Goal: Information Seeking & Learning: Learn about a topic

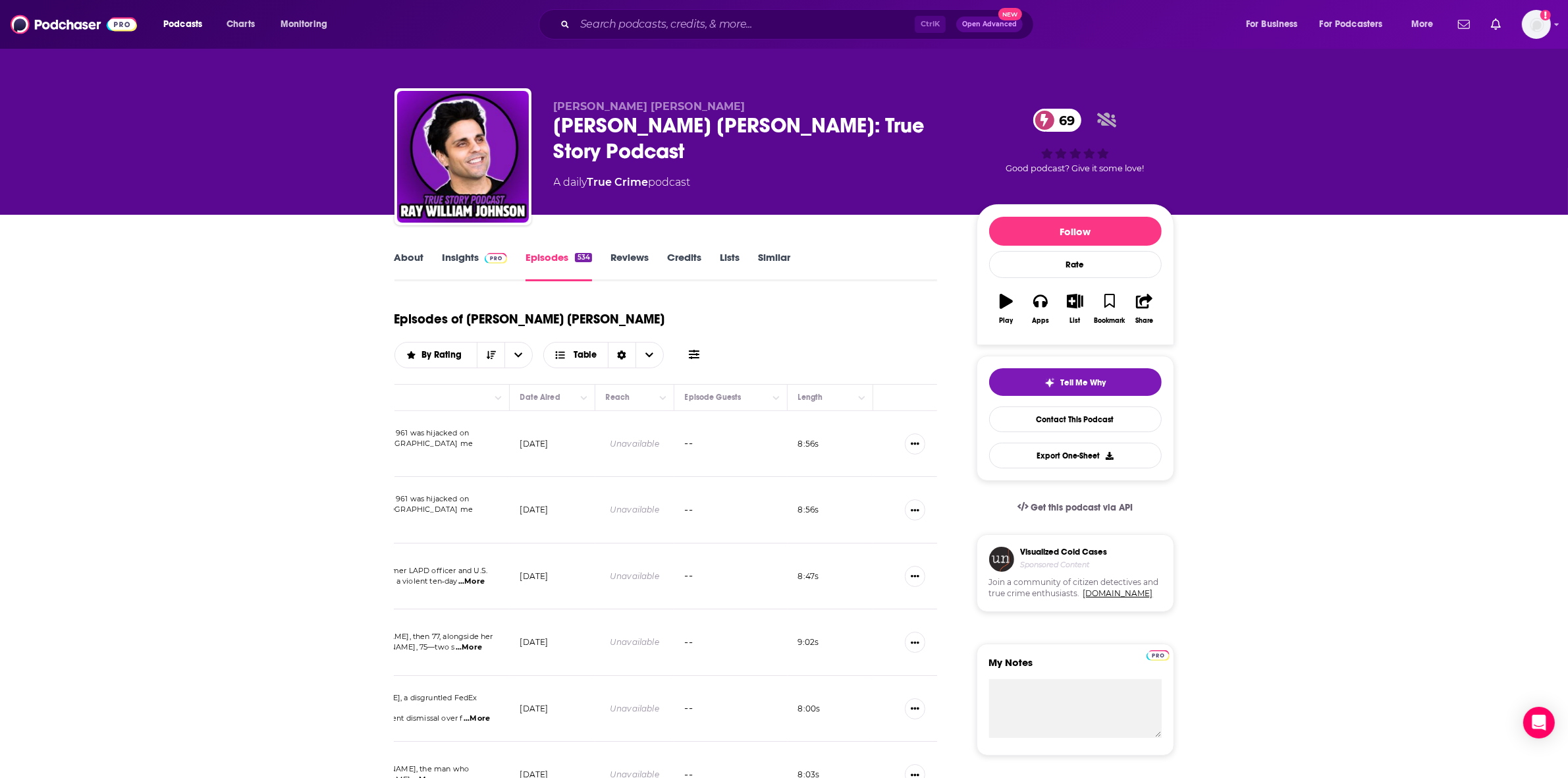
scroll to position [0, 374]
click at [907, 433] on button "Show More Button" at bounding box center [904, 443] width 20 height 21
click at [466, 350] on span "By Rating" at bounding box center [443, 355] width 45 height 9
click at [522, 350] on icon "open menu" at bounding box center [518, 355] width 8 height 9
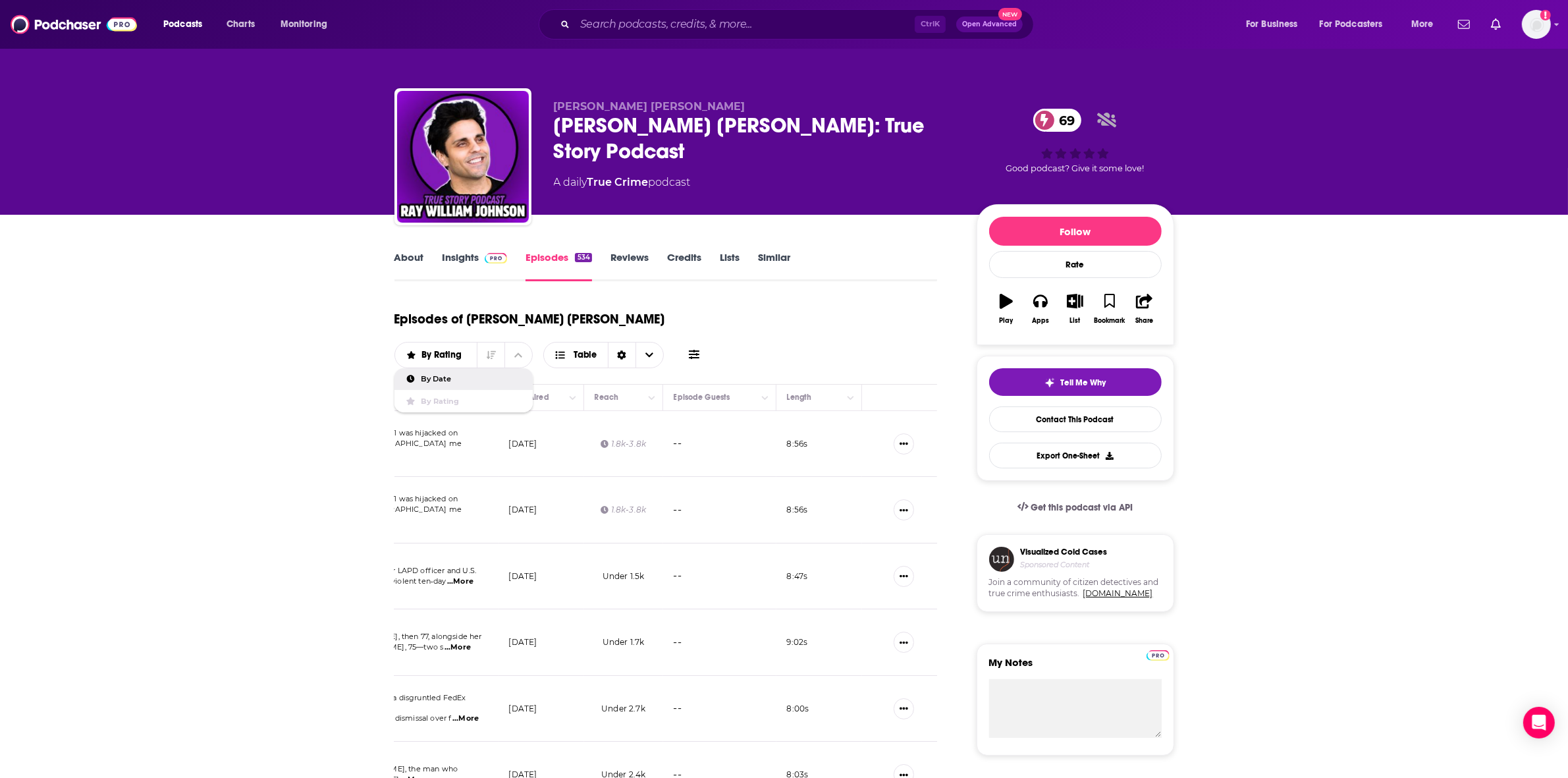
click at [522, 376] on span "By Date" at bounding box center [471, 379] width 101 height 7
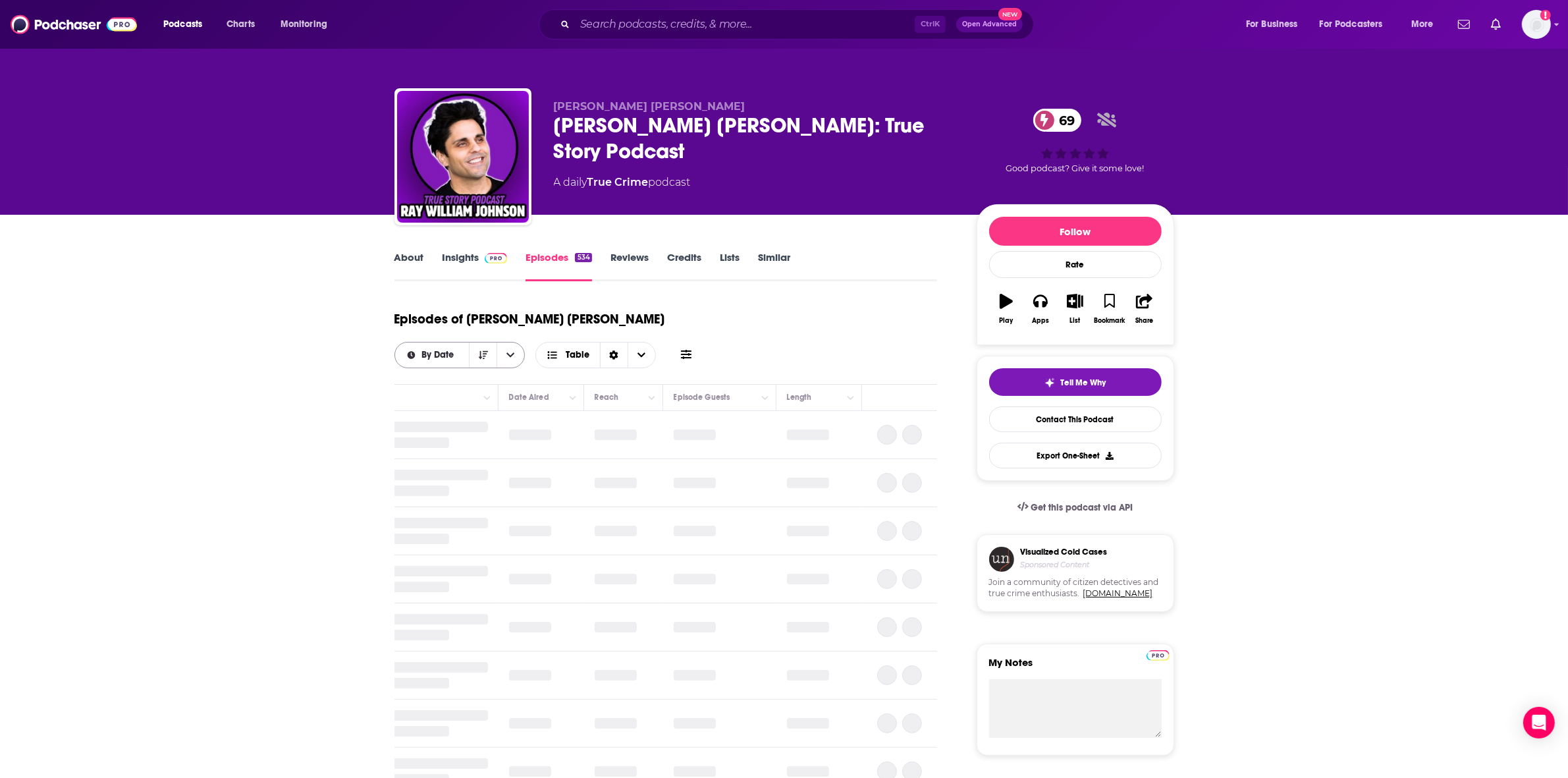
click at [525, 342] on div "By Date" at bounding box center [460, 355] width 131 height 27
click at [524, 343] on button "open menu" at bounding box center [510, 355] width 27 height 25
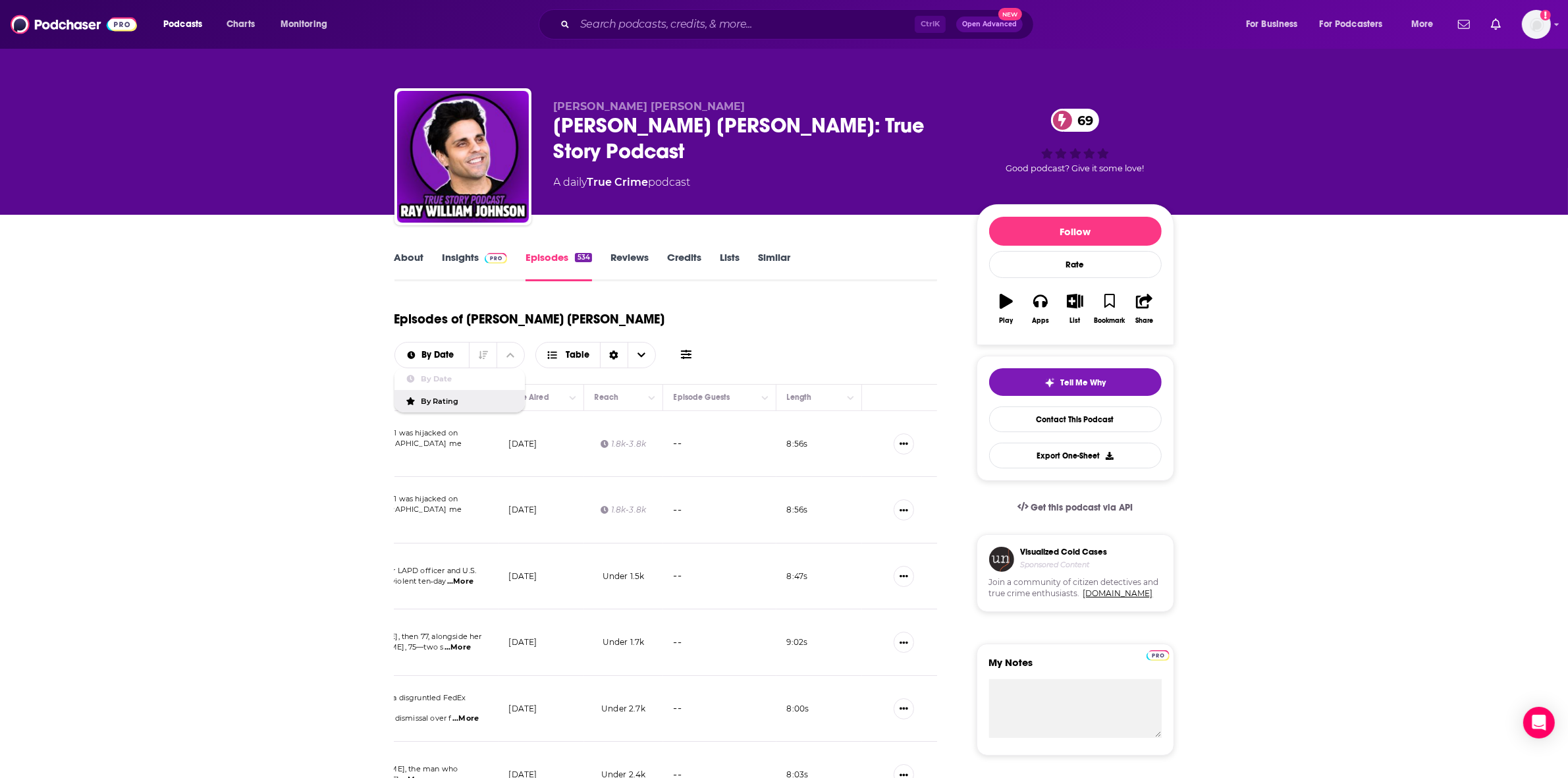
click at [514, 398] on span "By Rating" at bounding box center [467, 401] width 93 height 7
click at [904, 442] on icon "Show More Button" at bounding box center [903, 443] width 8 height 3
click at [598, 350] on span "Table" at bounding box center [586, 355] width 24 height 9
click at [653, 376] on span "Card" at bounding box center [612, 379] width 82 height 7
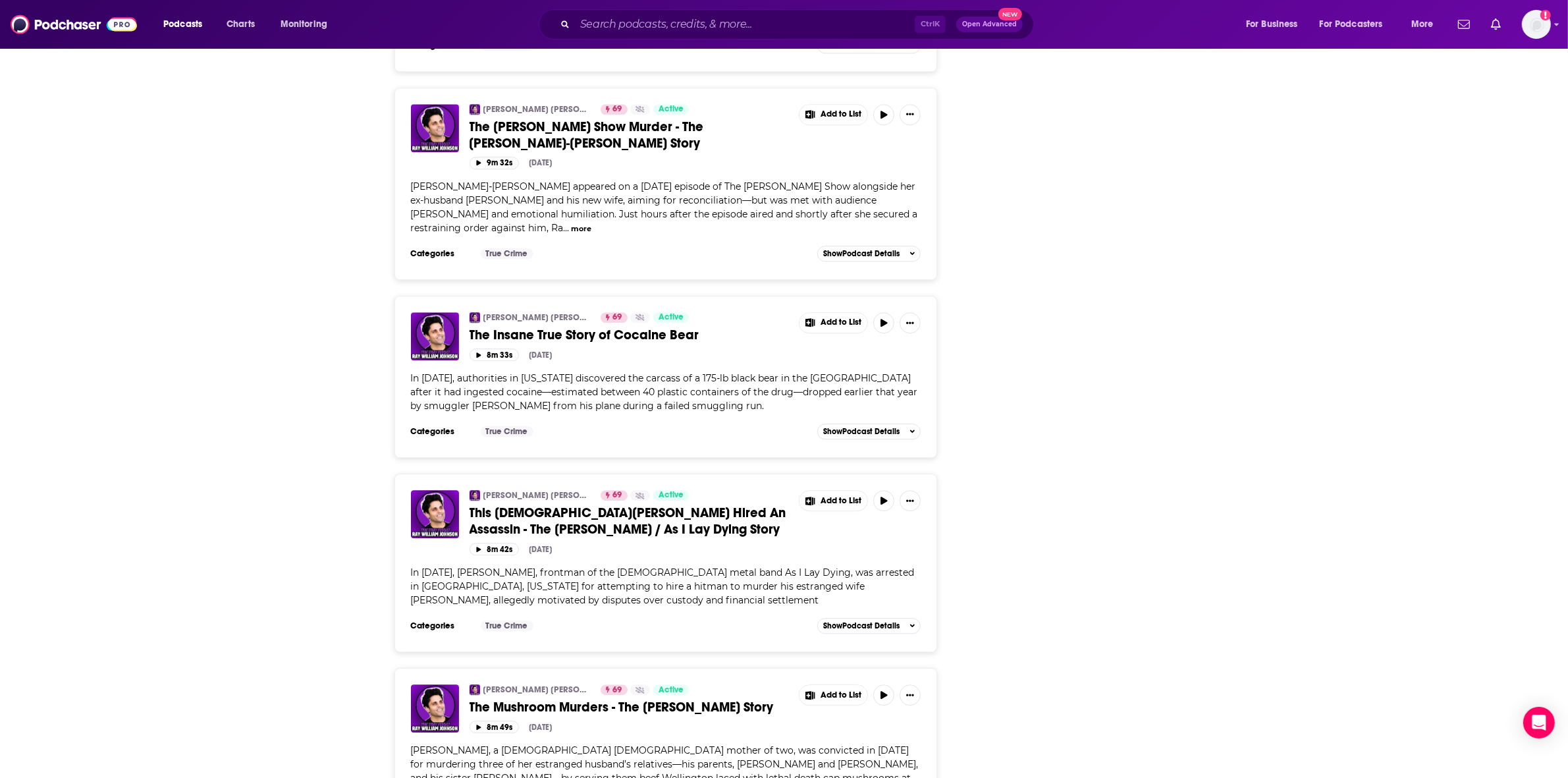
scroll to position [4475, 0]
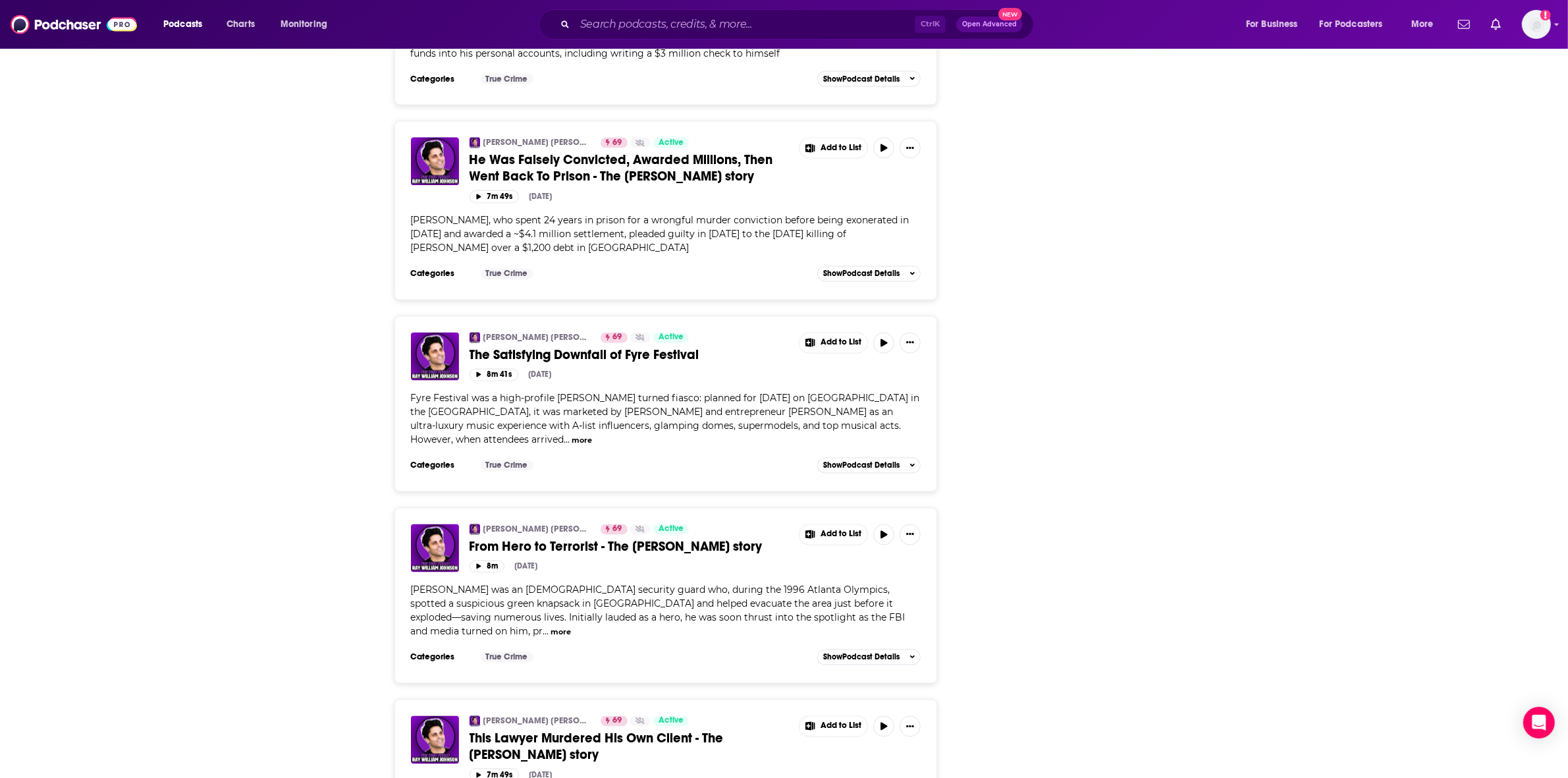
scroll to position [9341, 0]
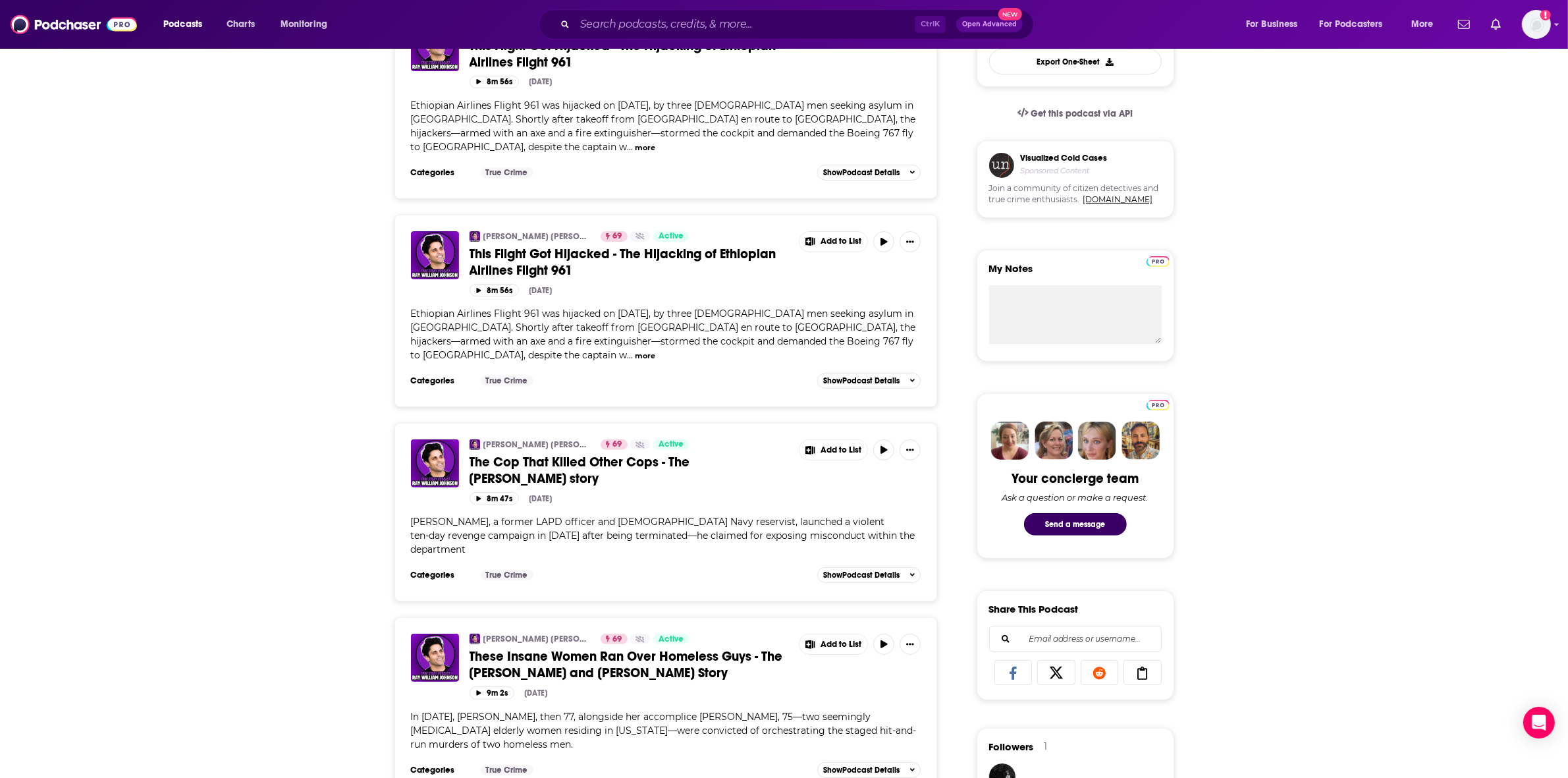
scroll to position [0, 0]
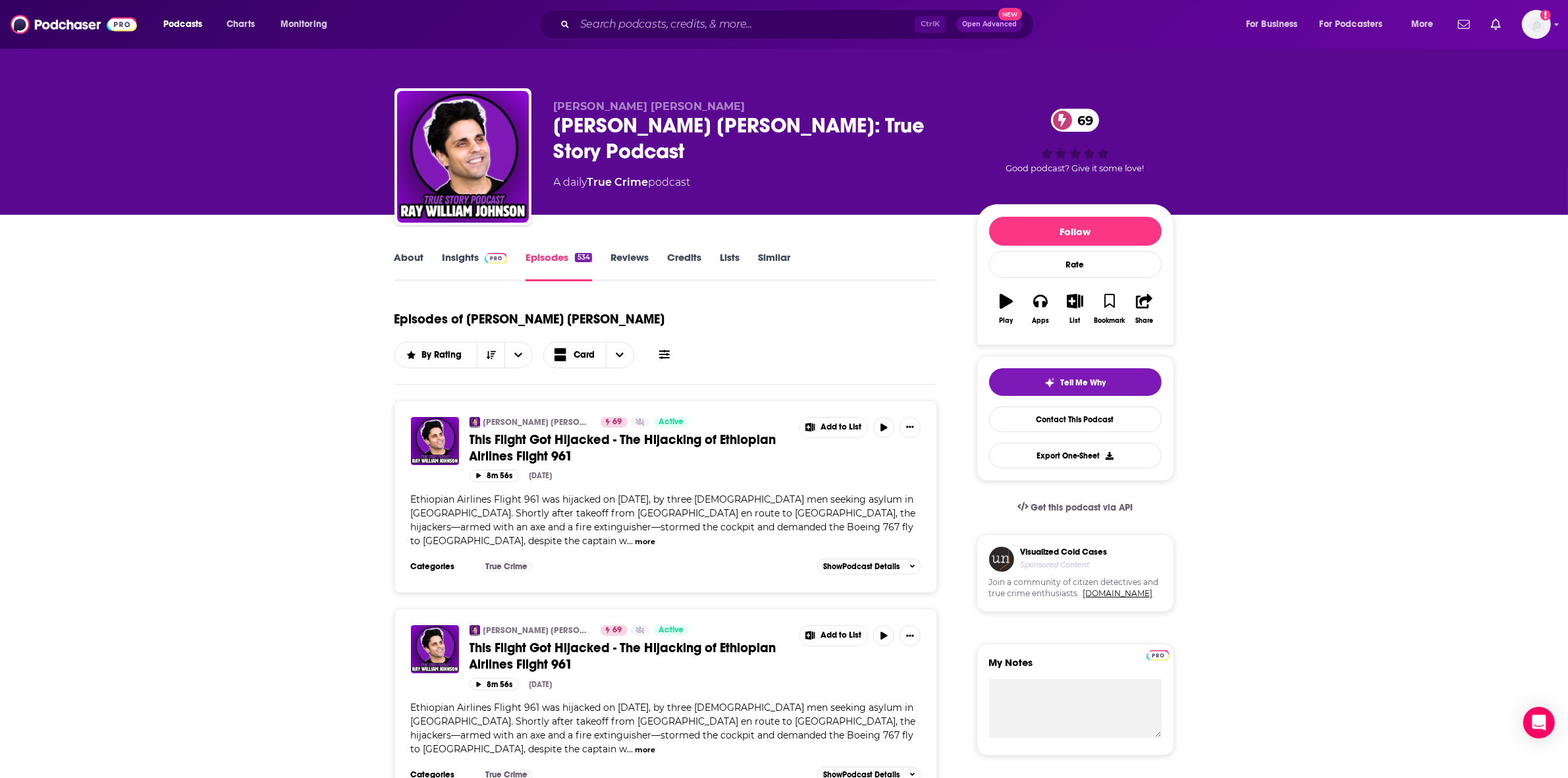
click at [411, 265] on link "About" at bounding box center [409, 266] width 29 height 30
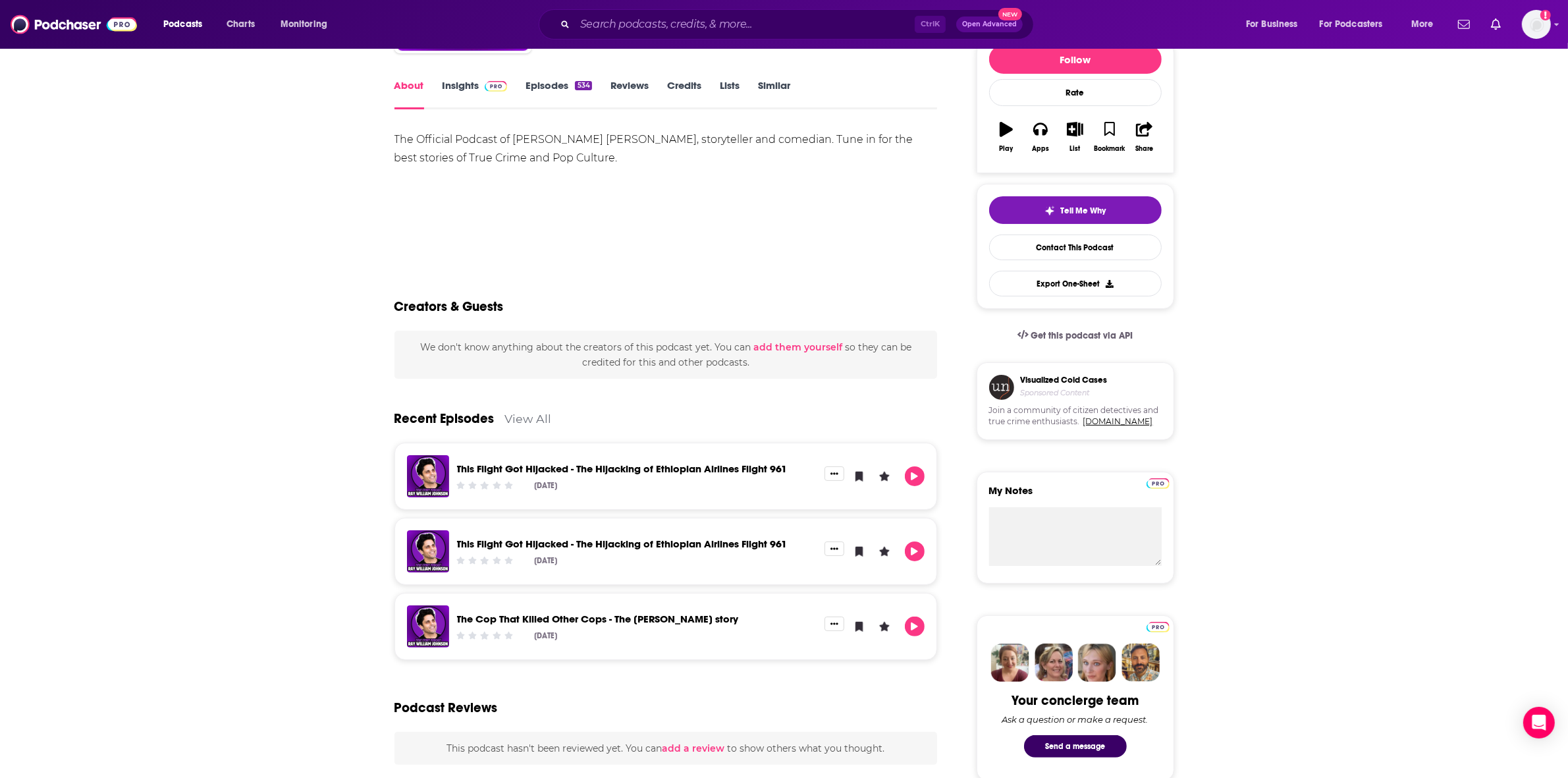
scroll to position [82, 0]
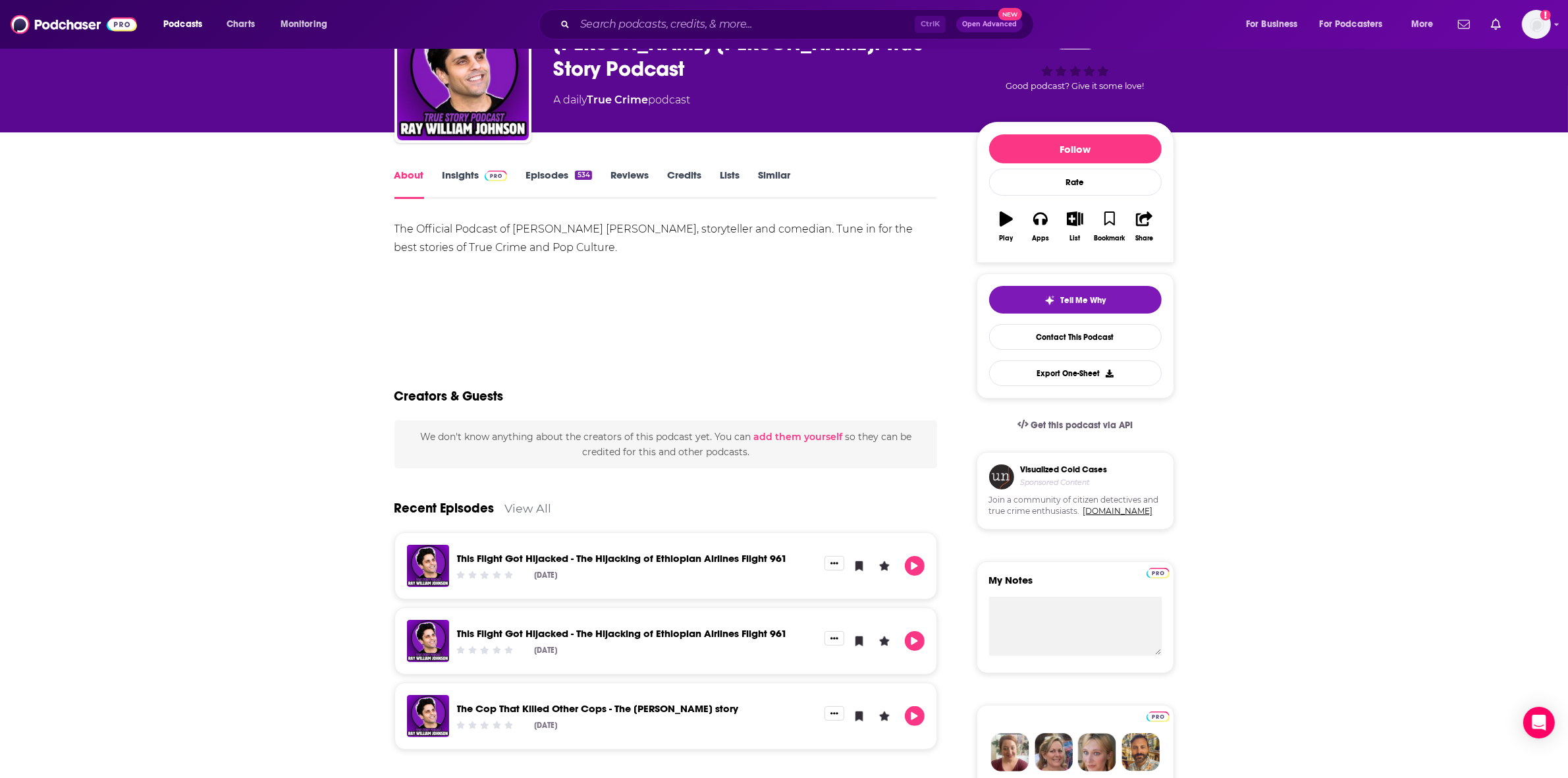
click at [477, 172] on link "Insights" at bounding box center [474, 183] width 65 height 30
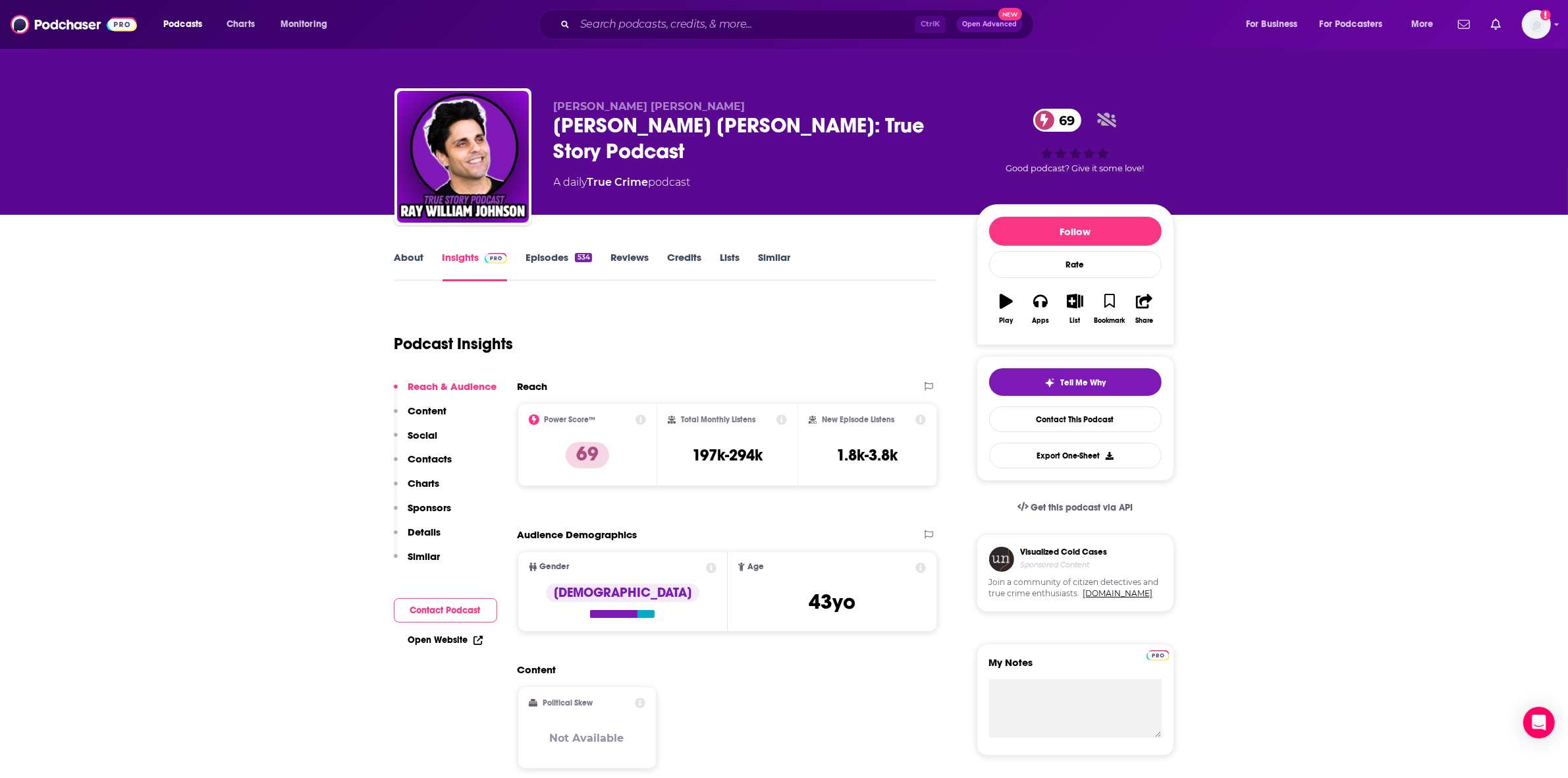
click at [548, 261] on link "Episodes 534" at bounding box center [558, 266] width 66 height 30
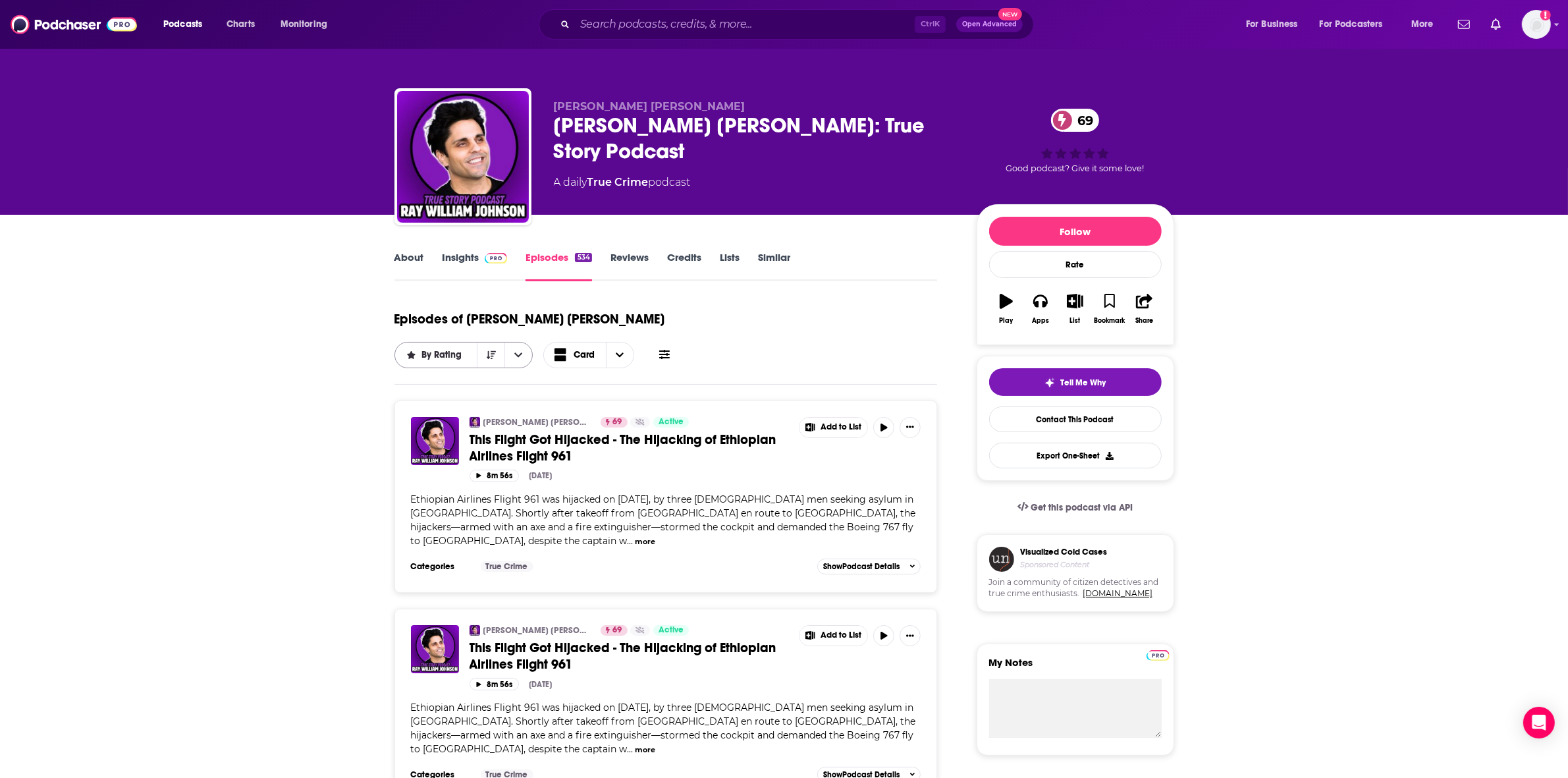
click at [522, 350] on icon "open menu" at bounding box center [518, 355] width 8 height 9
click at [595, 350] on span "Card" at bounding box center [585, 355] width 22 height 9
click at [623, 398] on span "Table" at bounding box center [598, 401] width 53 height 7
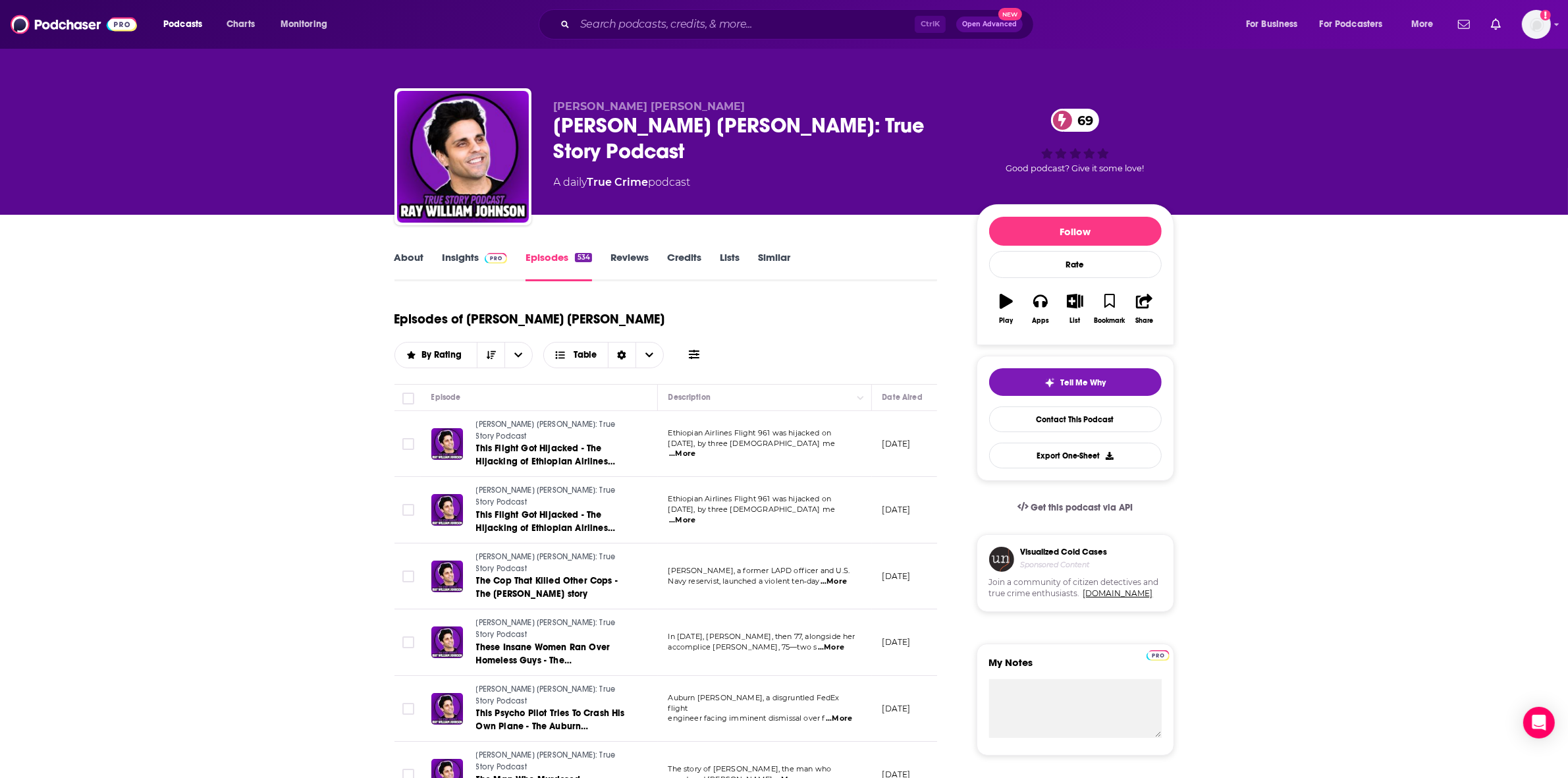
click at [699, 349] on icon at bounding box center [694, 355] width 11 height 11
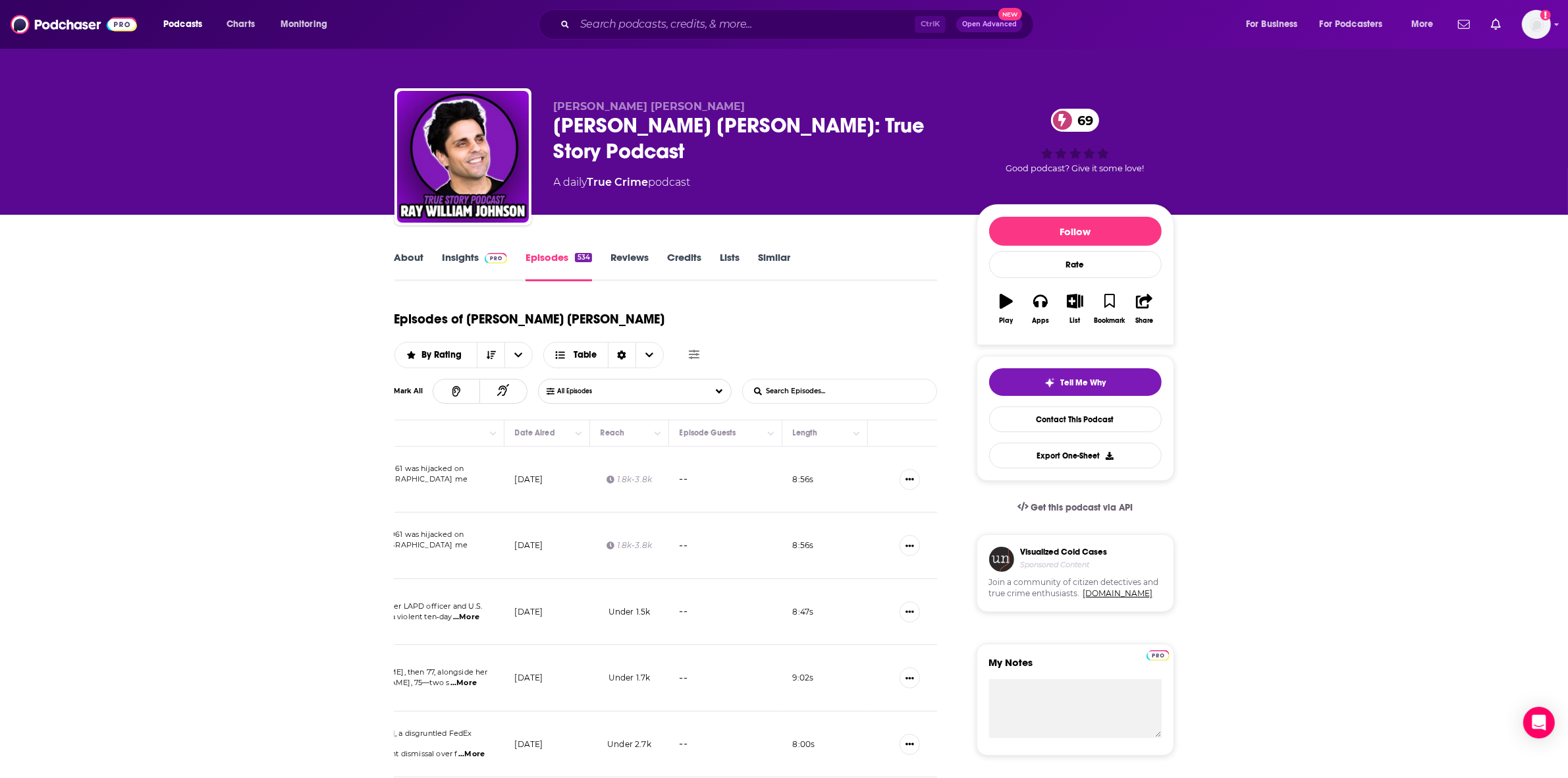
scroll to position [0, 374]
click at [633, 425] on button "Move" at bounding box center [621, 432] width 58 height 16
click at [652, 430] on icon "Column Actions" at bounding box center [651, 433] width 6 height 8
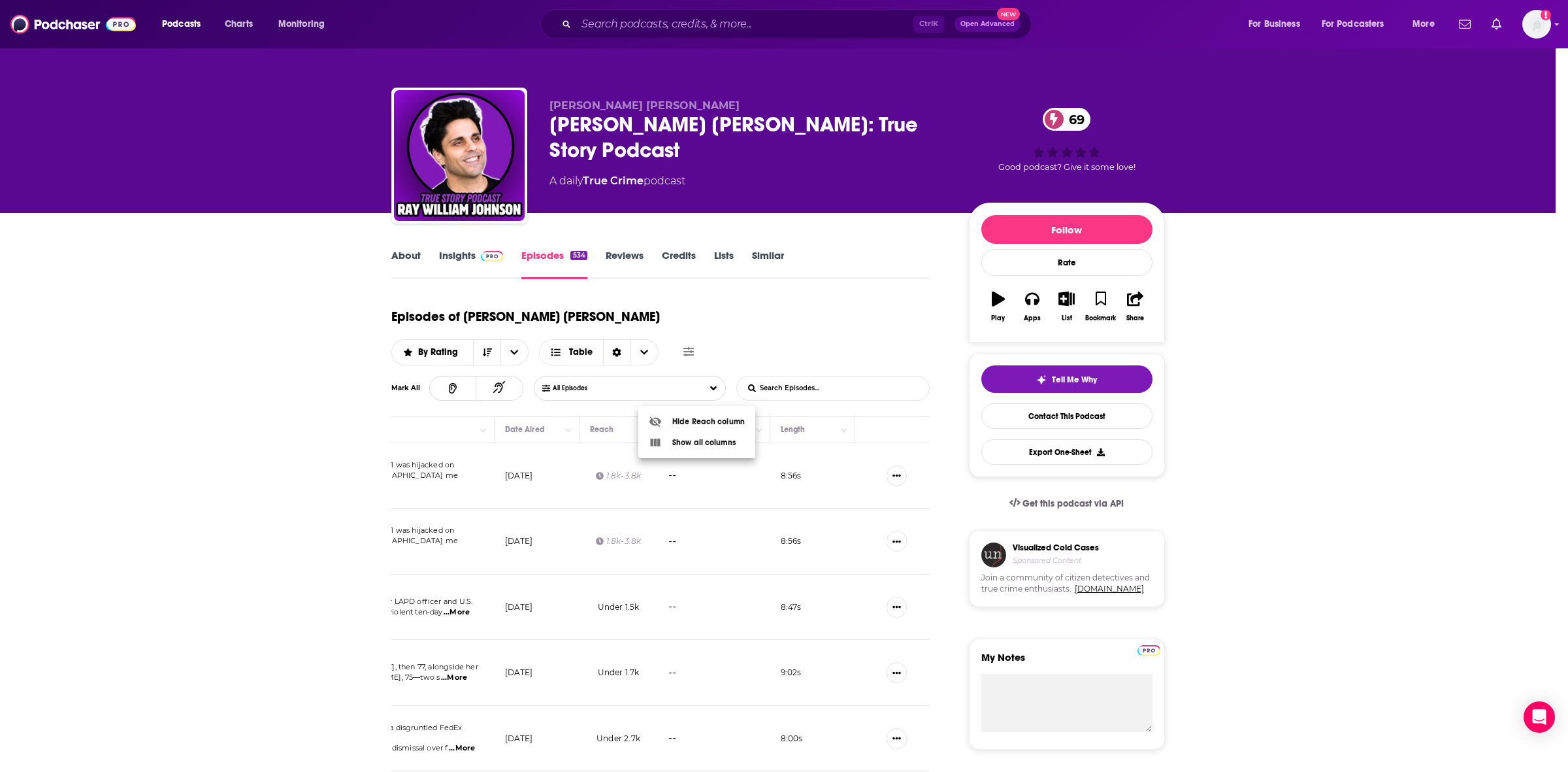
click at [344, 462] on div at bounding box center [784, 386] width 1568 height 772
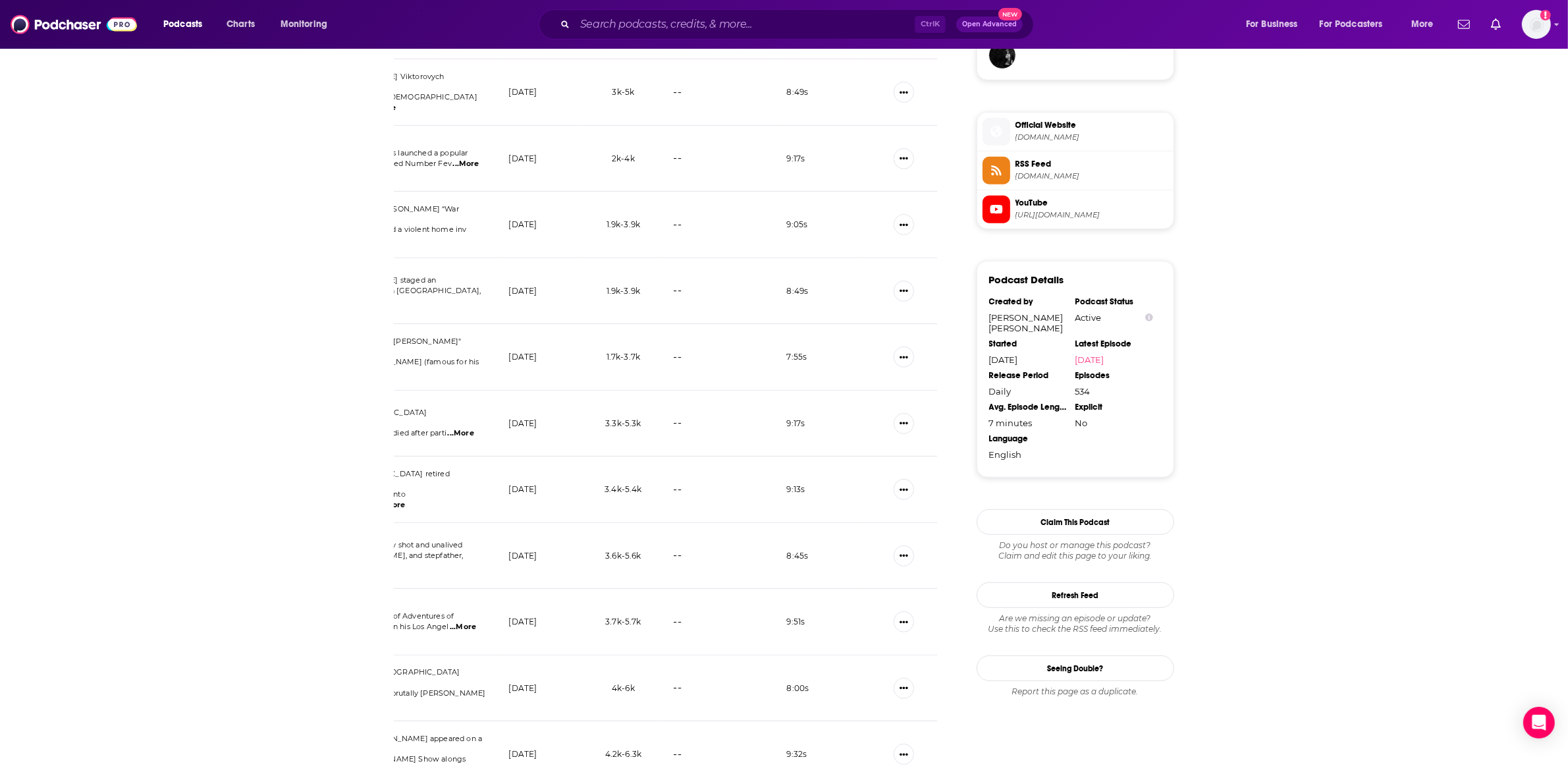
scroll to position [1116, 0]
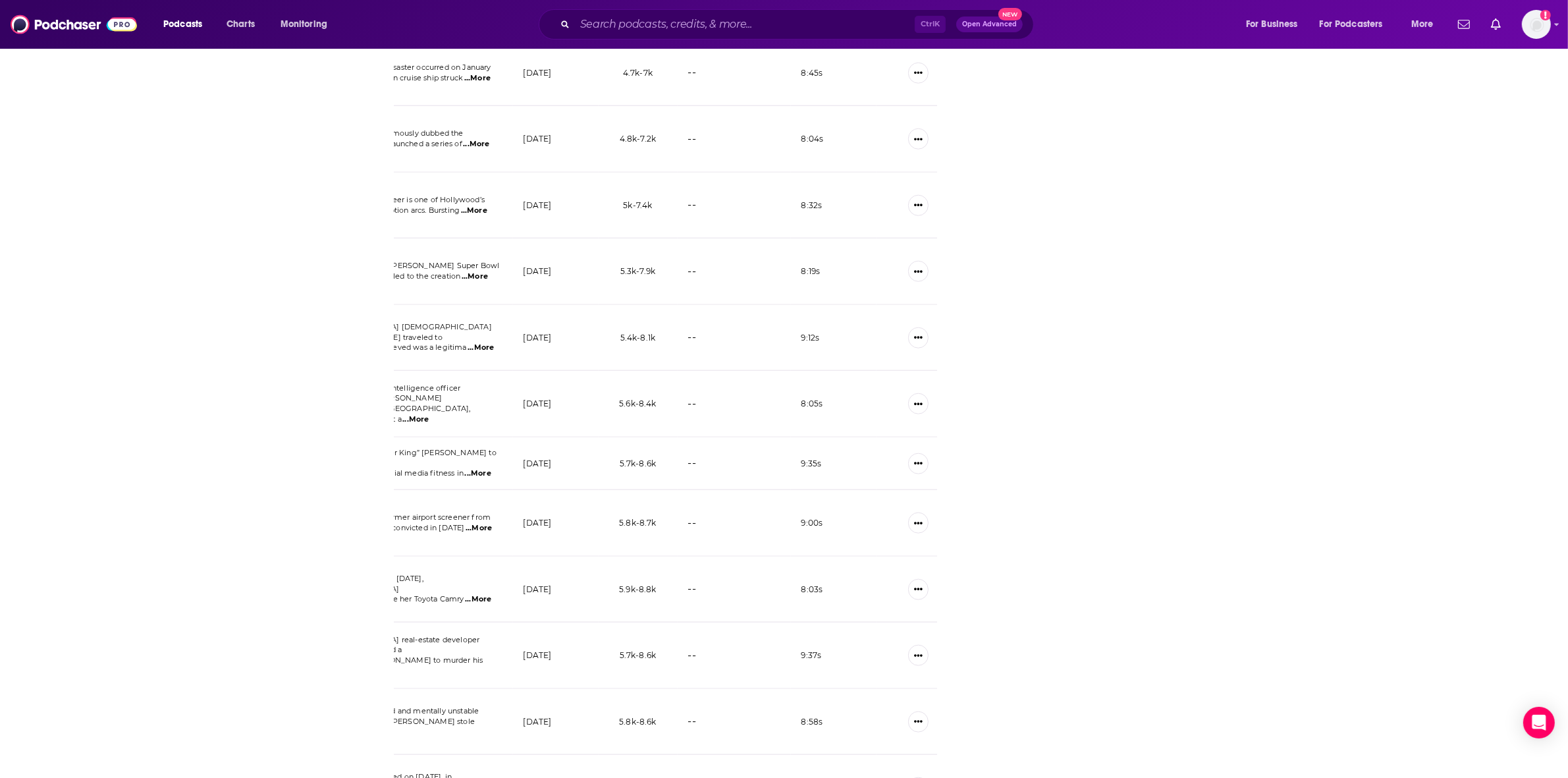
scroll to position [2437, 0]
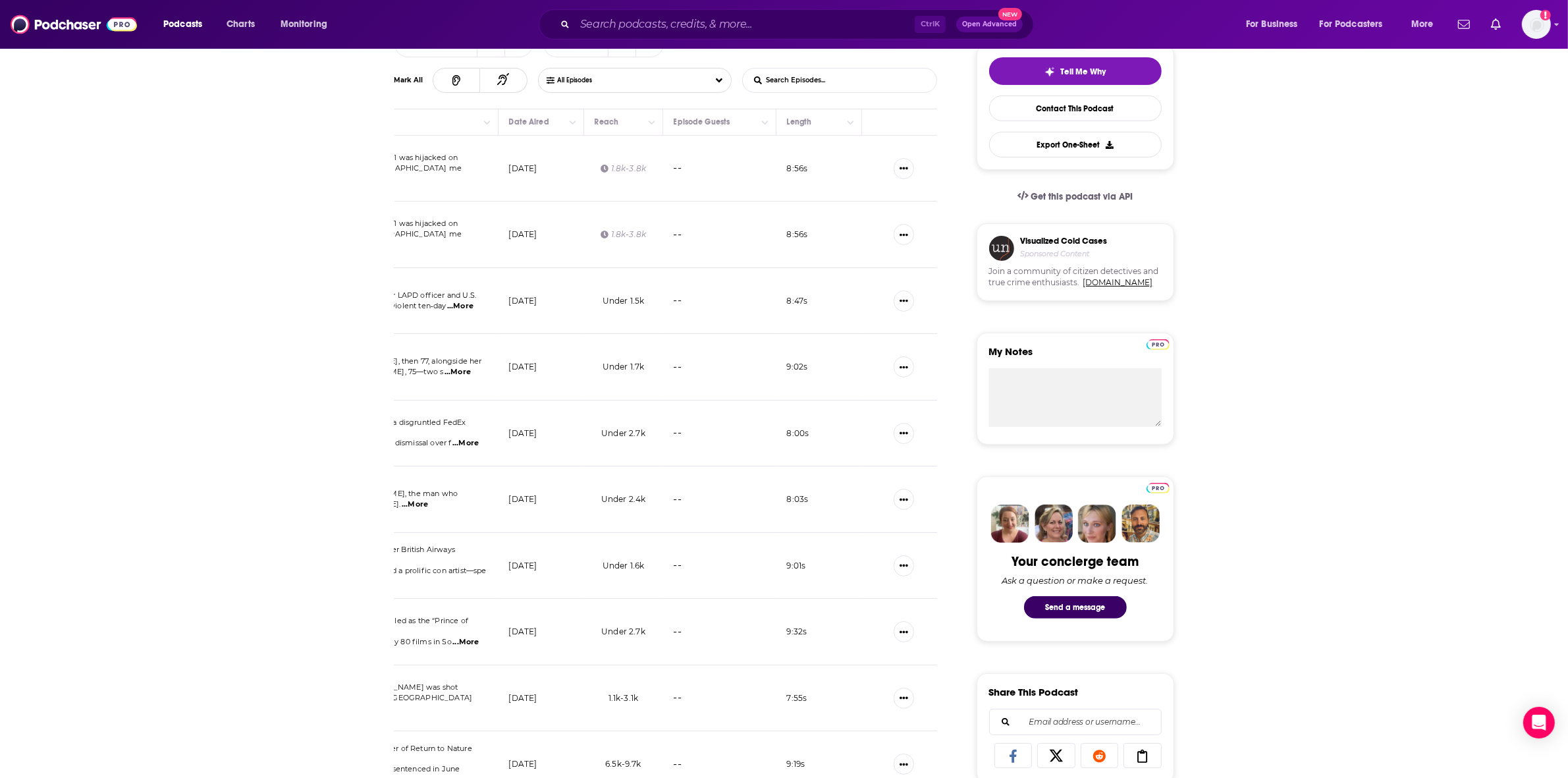
scroll to position [0, 0]
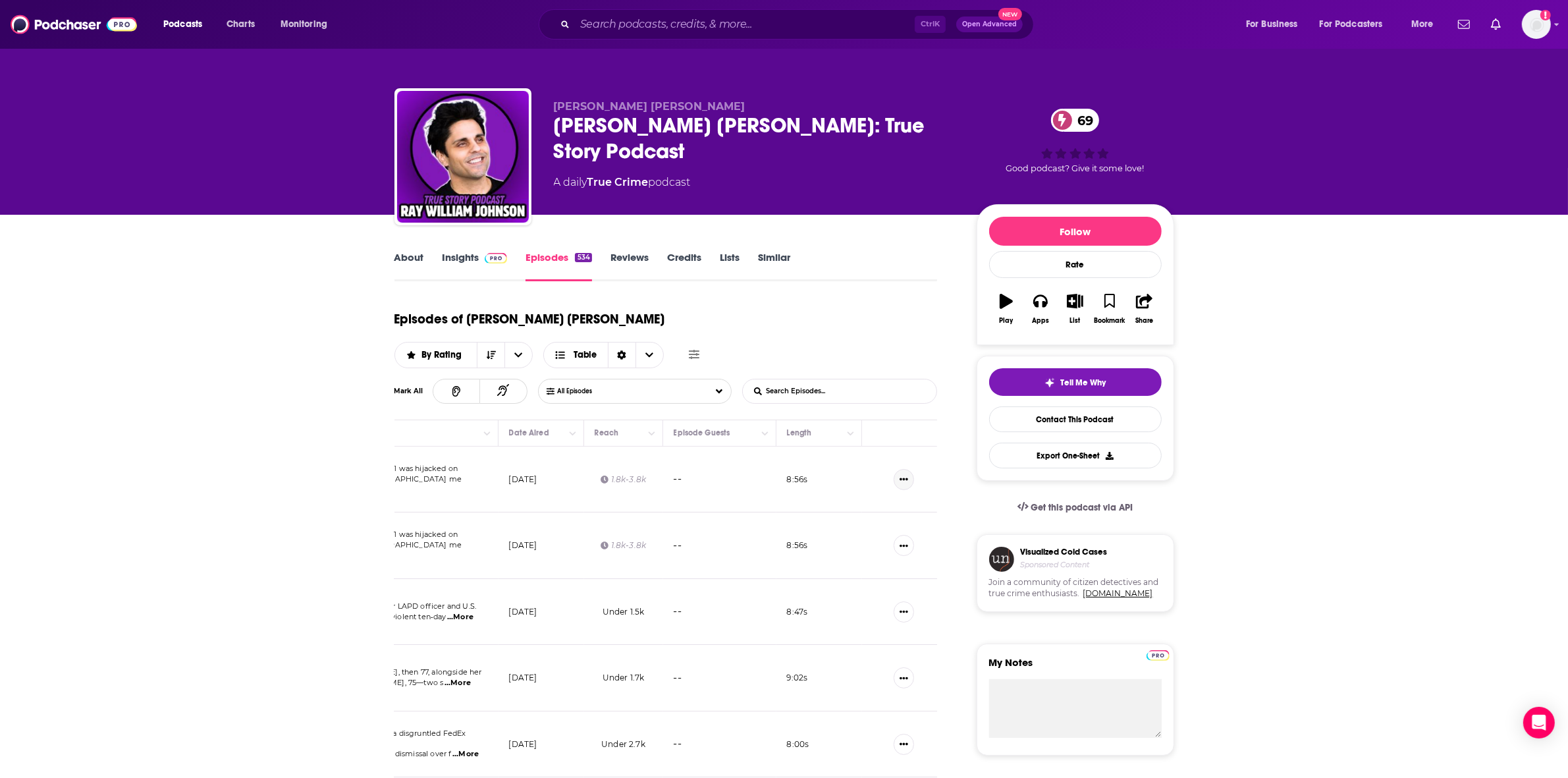
click at [906, 475] on icon "Show More Button" at bounding box center [903, 479] width 8 height 8
click at [567, 350] on icon "Choose View" at bounding box center [560, 355] width 12 height 9
click at [653, 376] on span "Card" at bounding box center [612, 379] width 82 height 7
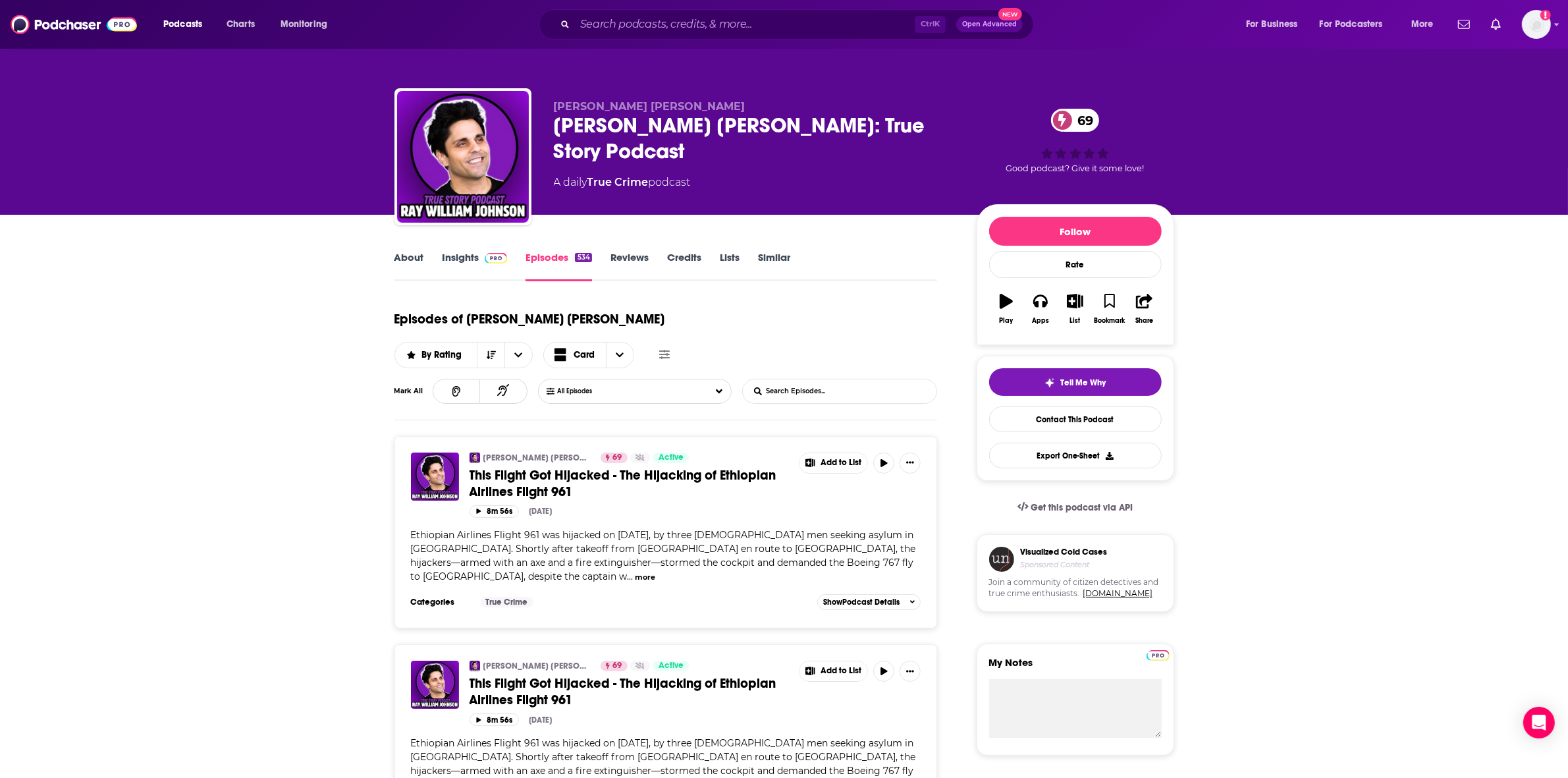
click at [451, 258] on link "Insights" at bounding box center [474, 266] width 65 height 30
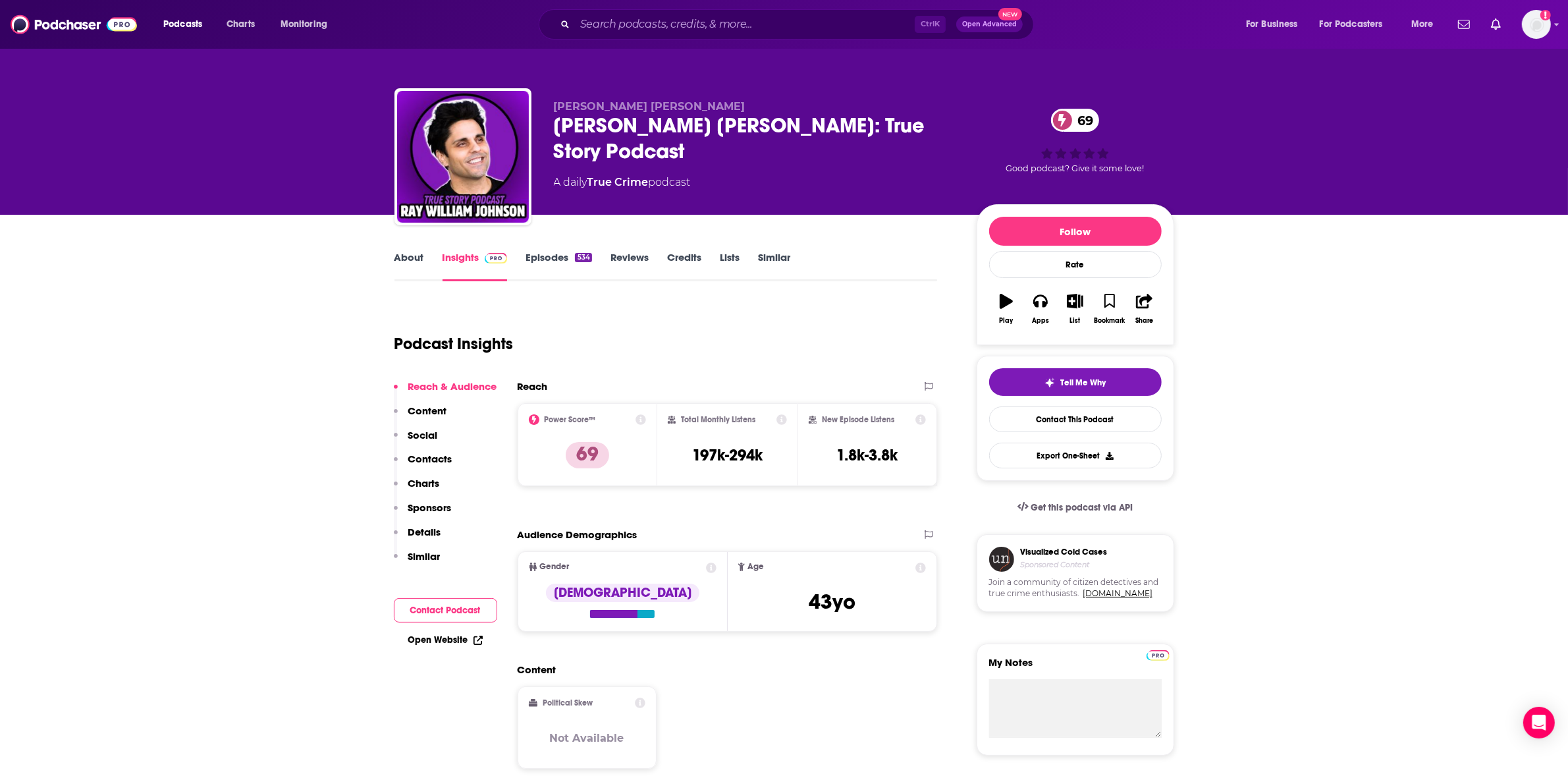
click at [557, 256] on link "Episodes 534" at bounding box center [558, 266] width 66 height 30
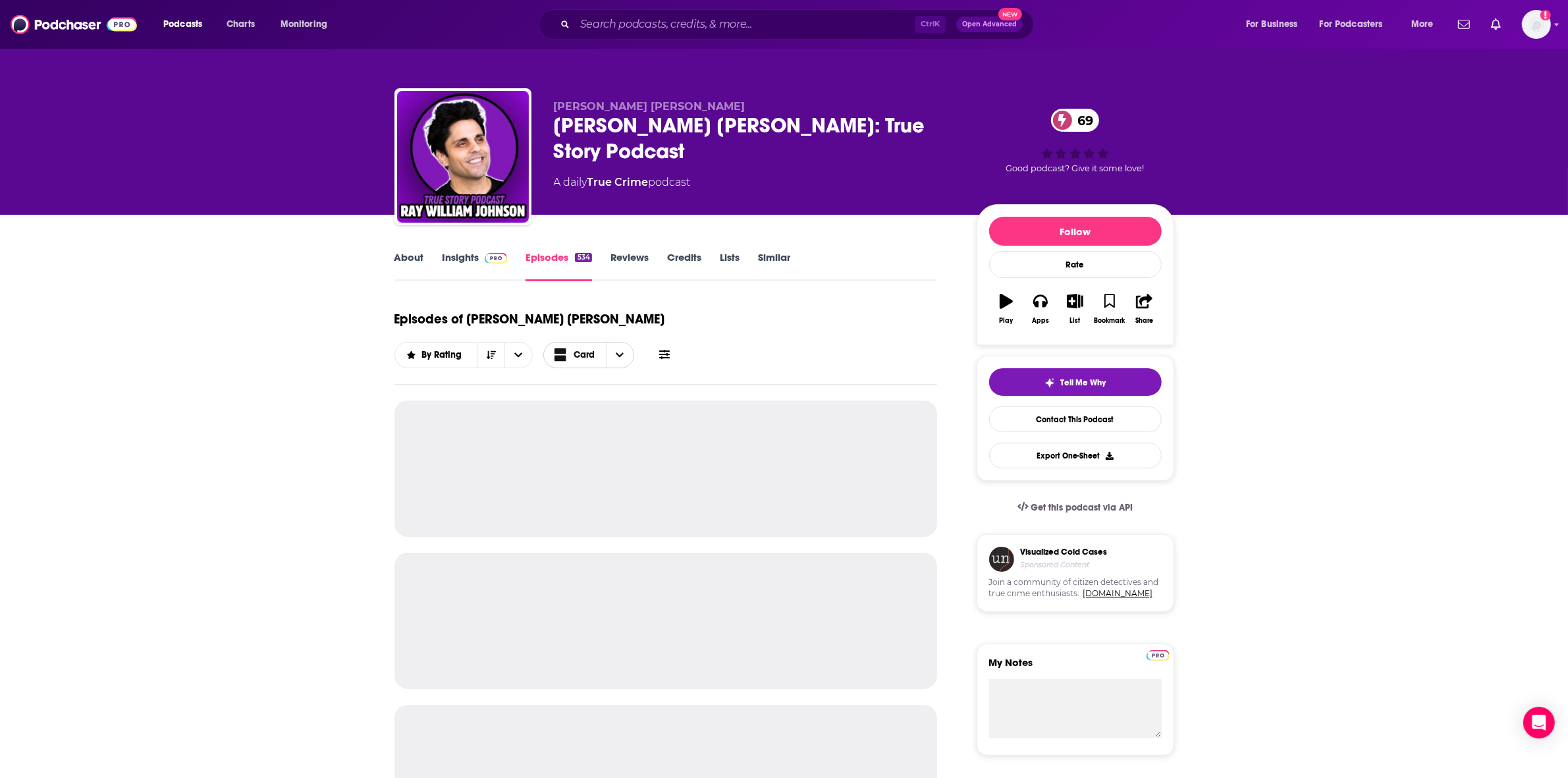
click at [595, 350] on span "Card" at bounding box center [585, 355] width 22 height 9
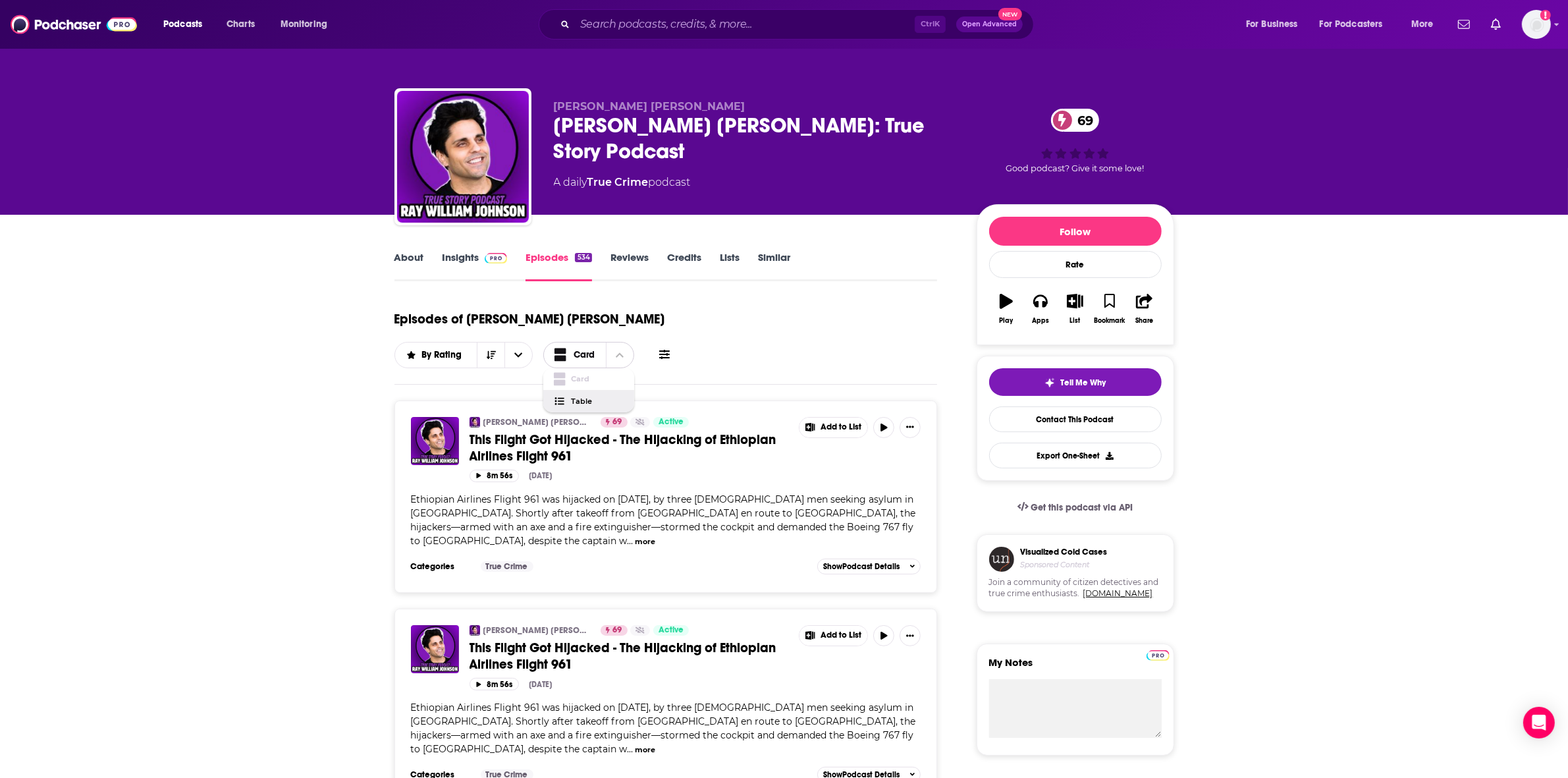
click at [623, 398] on span "Table" at bounding box center [598, 401] width 53 height 7
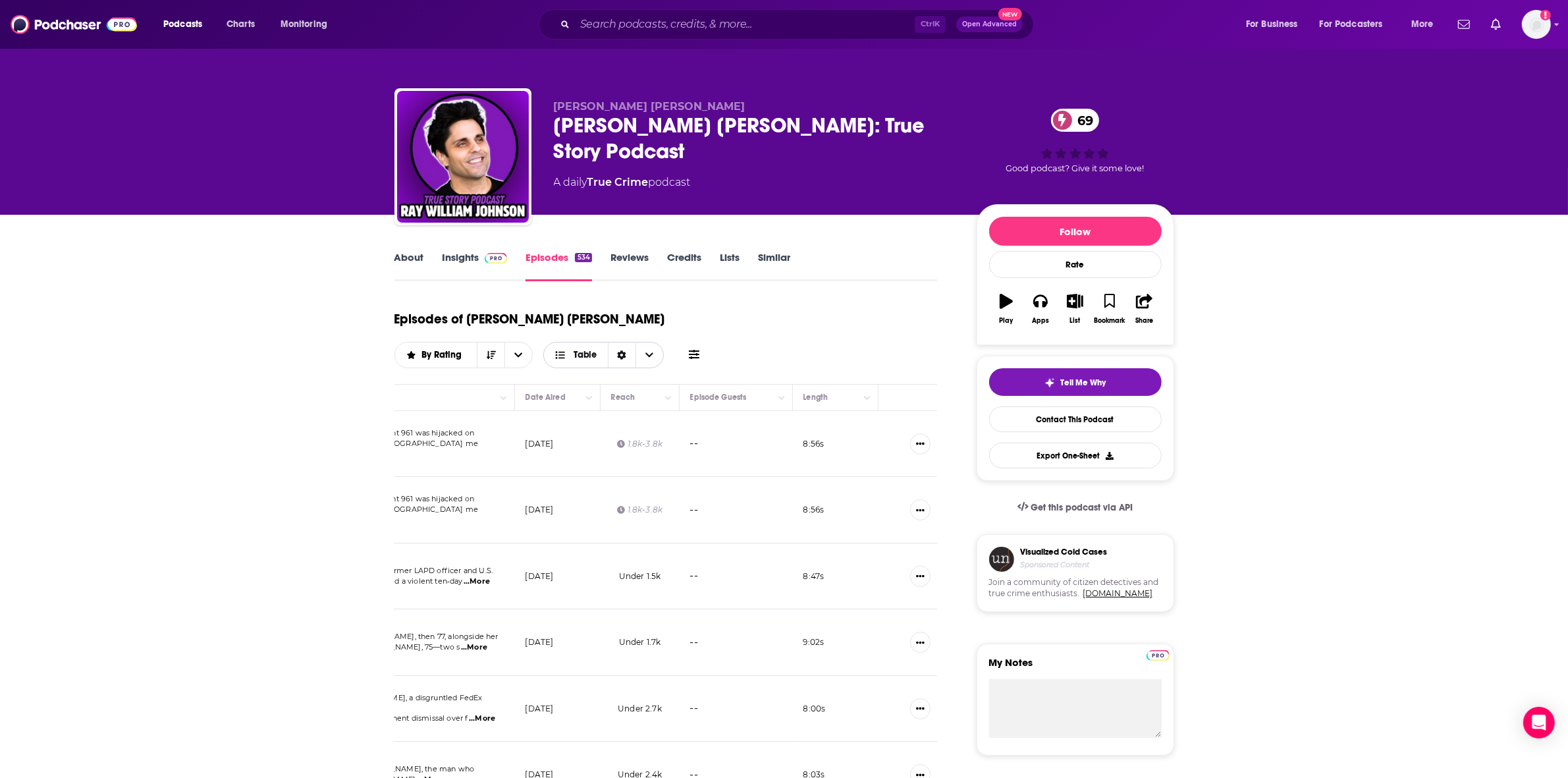
scroll to position [0, 374]
click at [899, 440] on icon "Show More Button" at bounding box center [903, 443] width 8 height 8
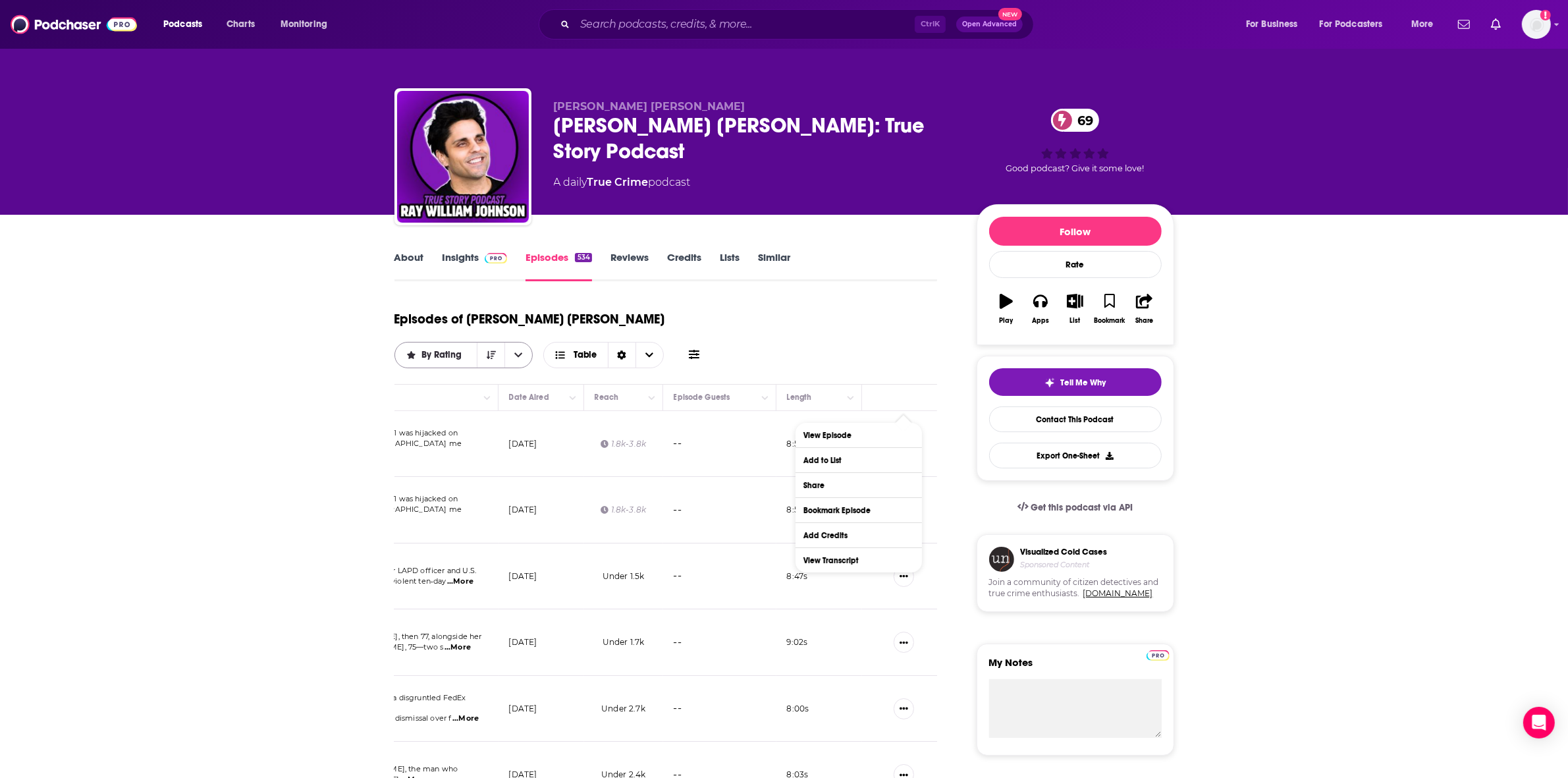
click at [532, 343] on button "open menu" at bounding box center [518, 355] width 27 height 25
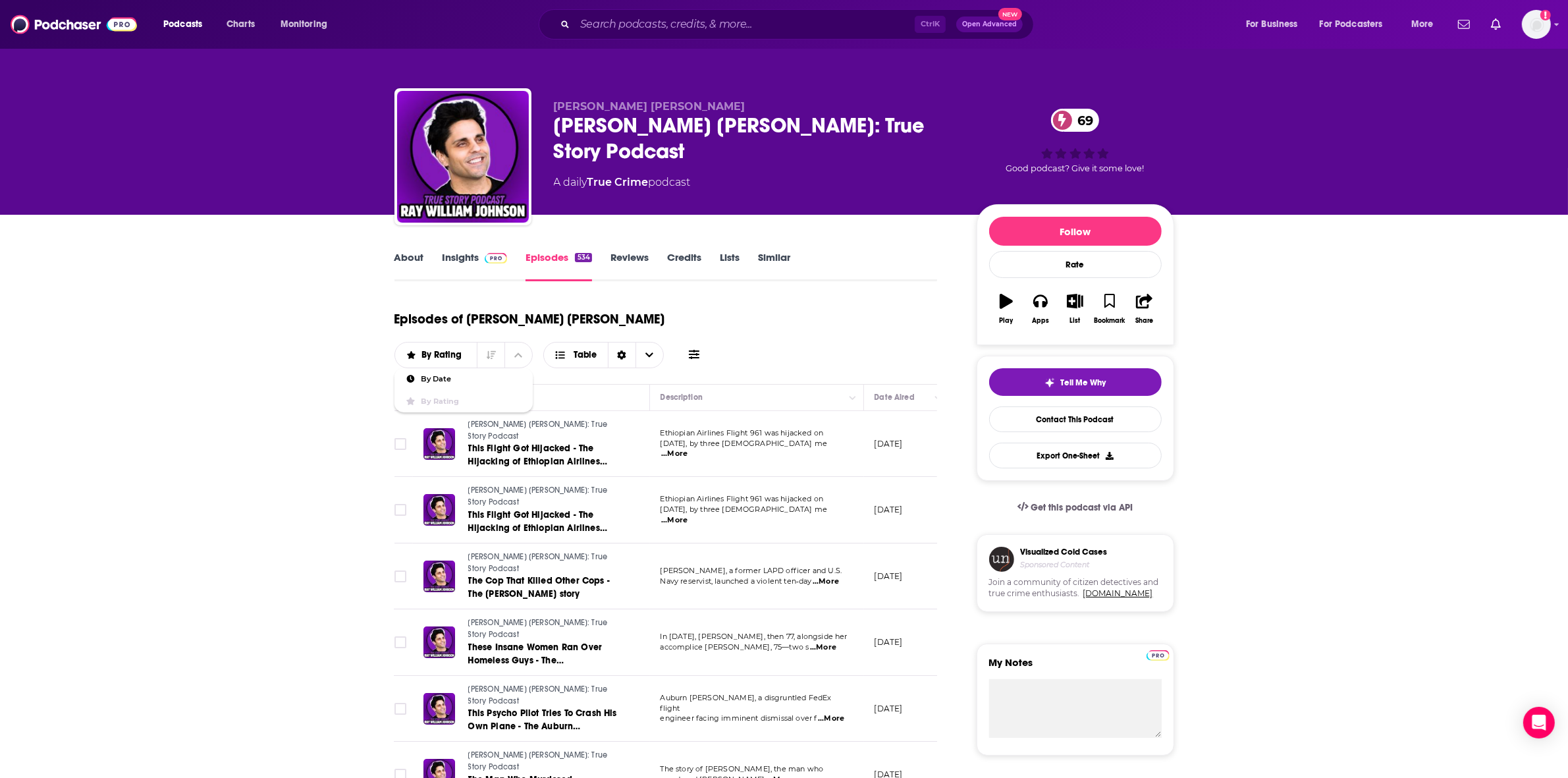
scroll to position [0, 0]
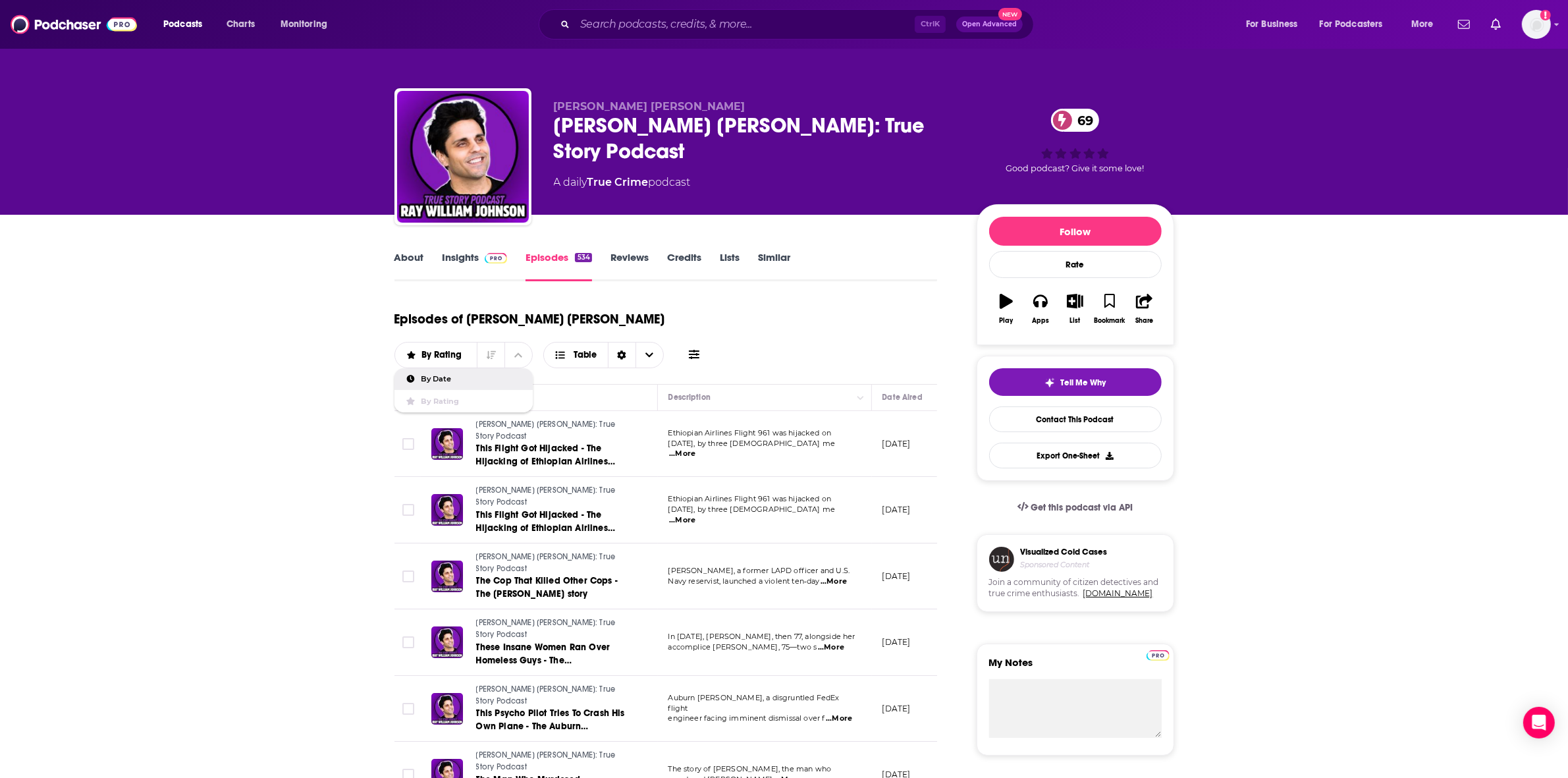
click at [472, 263] on link "Insights" at bounding box center [474, 266] width 65 height 30
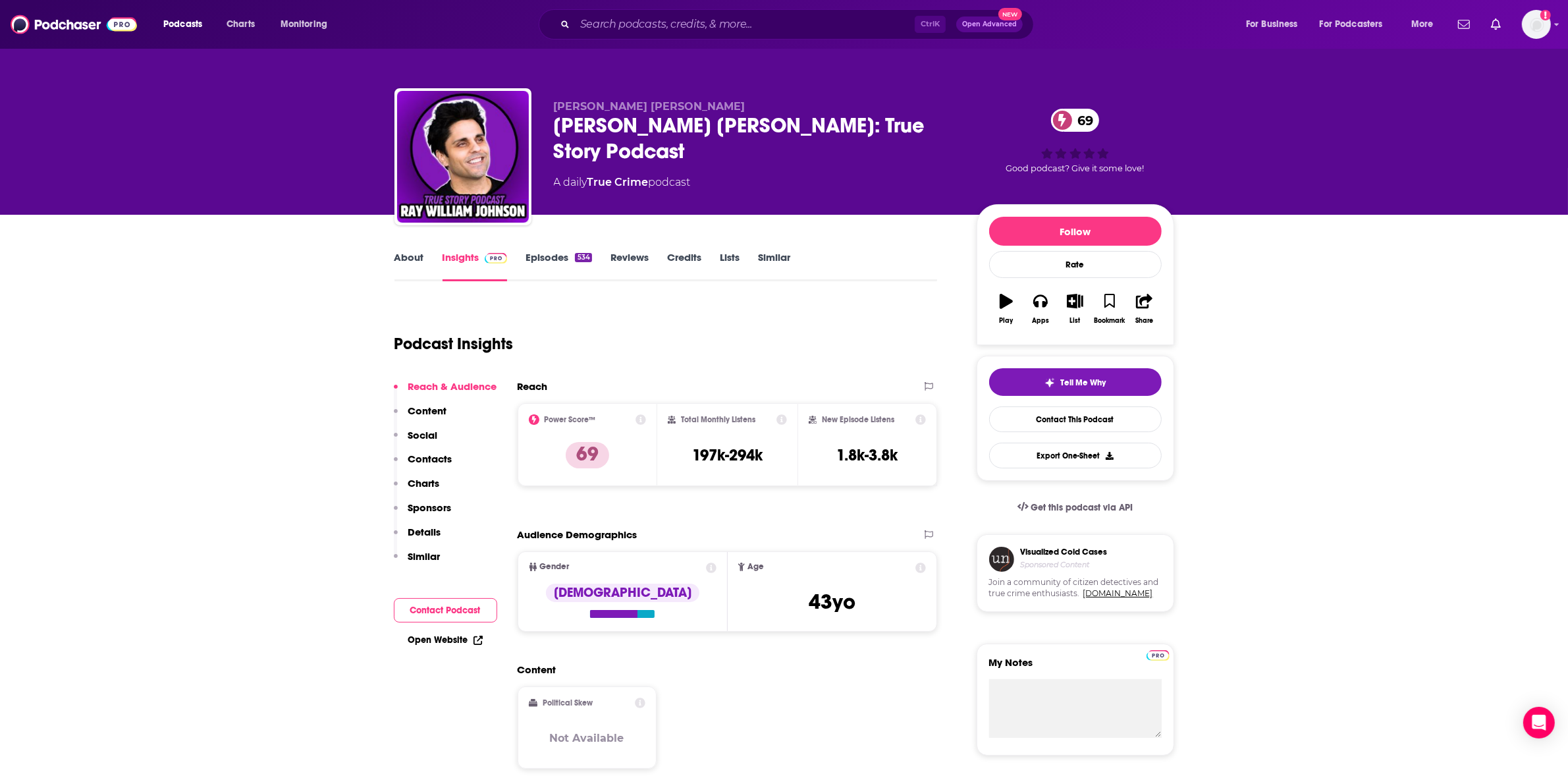
click at [641, 419] on icon at bounding box center [641, 420] width 11 height 11
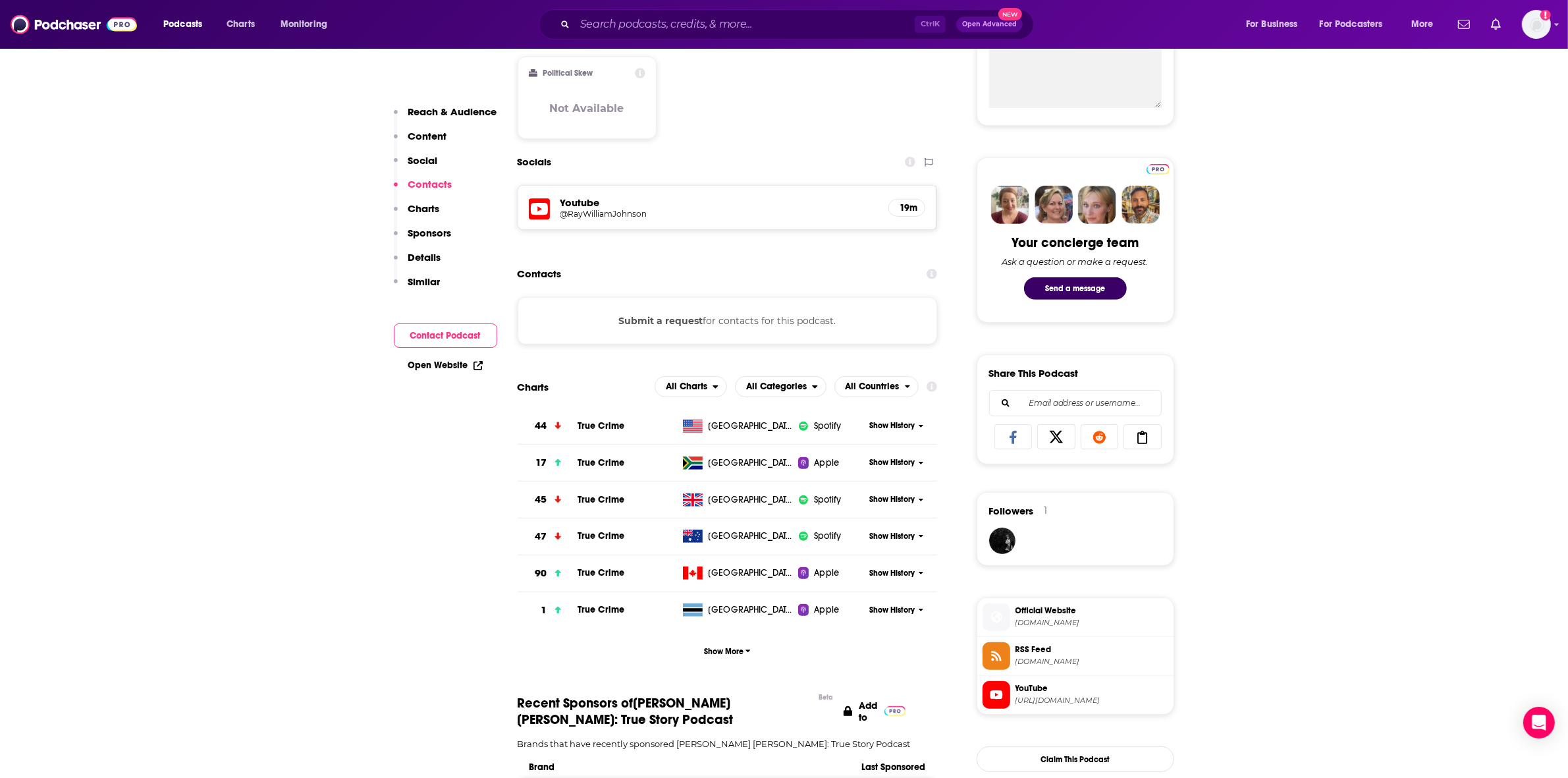
scroll to position [659, 0]
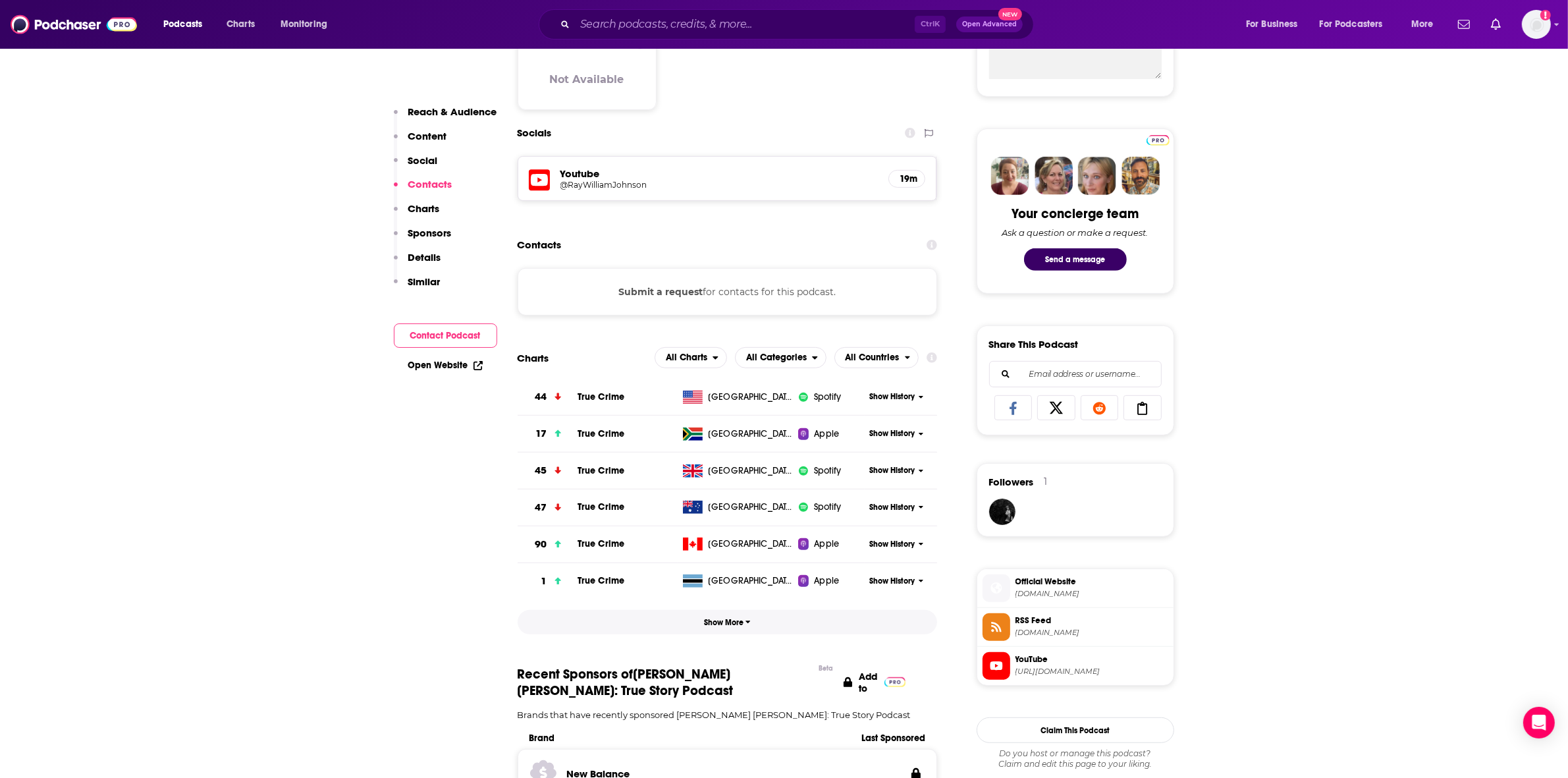
click at [742, 627] on span "Show More" at bounding box center [726, 623] width 47 height 9
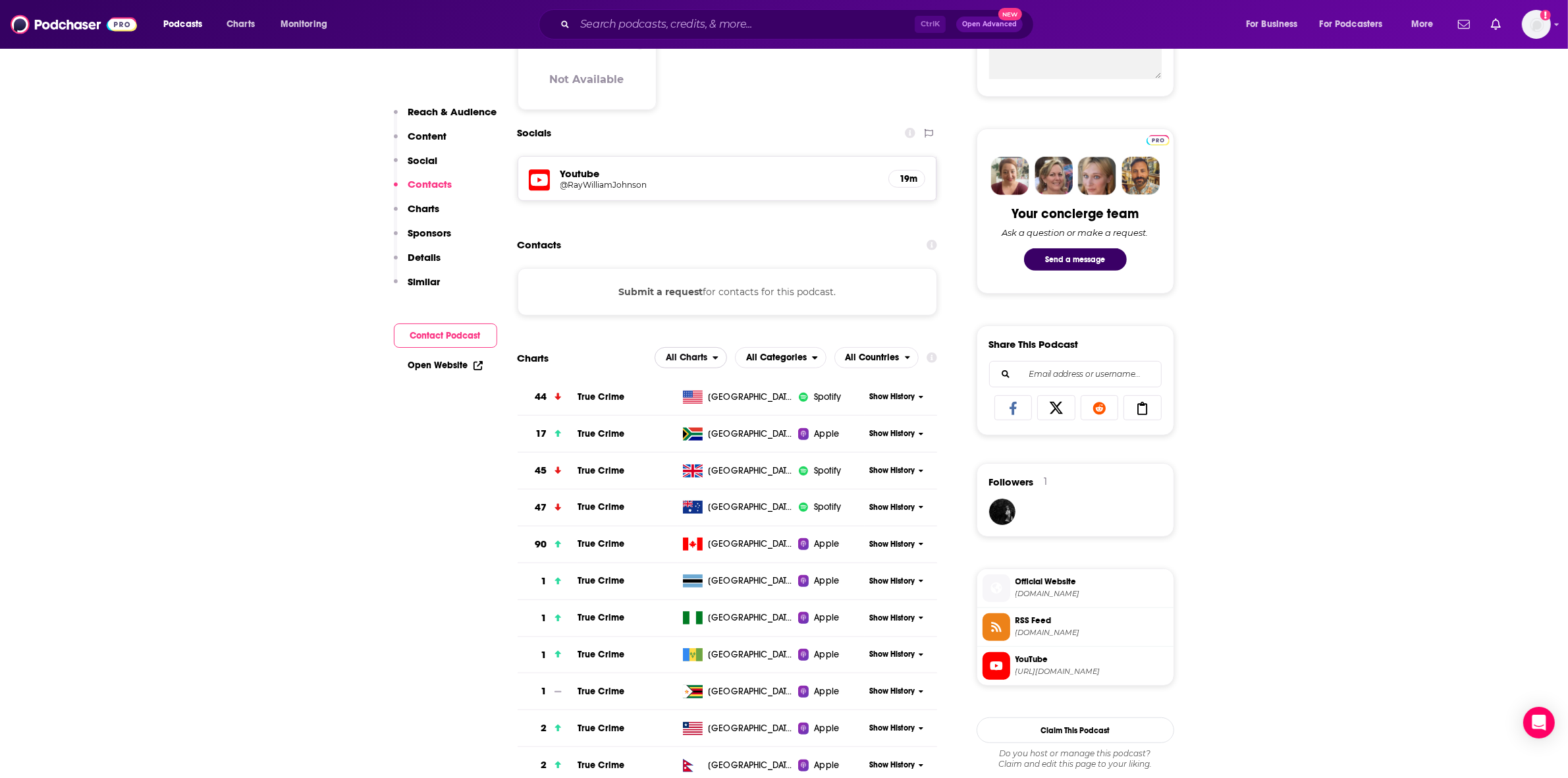
click at [703, 357] on span "All Charts" at bounding box center [686, 357] width 41 height 9
click at [803, 353] on span "All Categories" at bounding box center [774, 358] width 77 height 23
click at [786, 400] on span "Top Podcasts" at bounding box center [779, 398] width 74 height 8
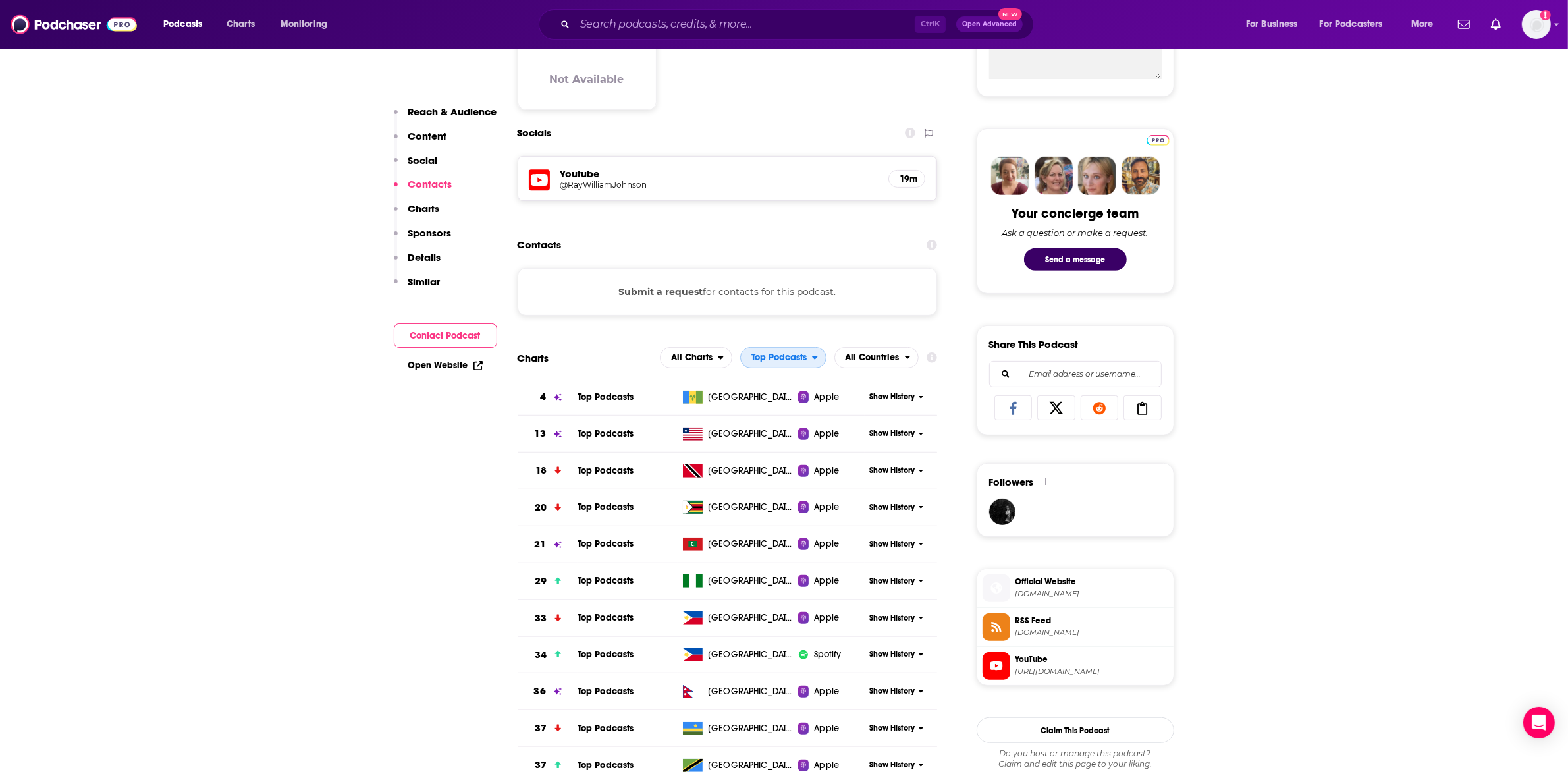
click at [786, 353] on span "Top Podcasts" at bounding box center [777, 358] width 71 height 23
click at [775, 419] on span "True Crime" at bounding box center [783, 414] width 69 height 8
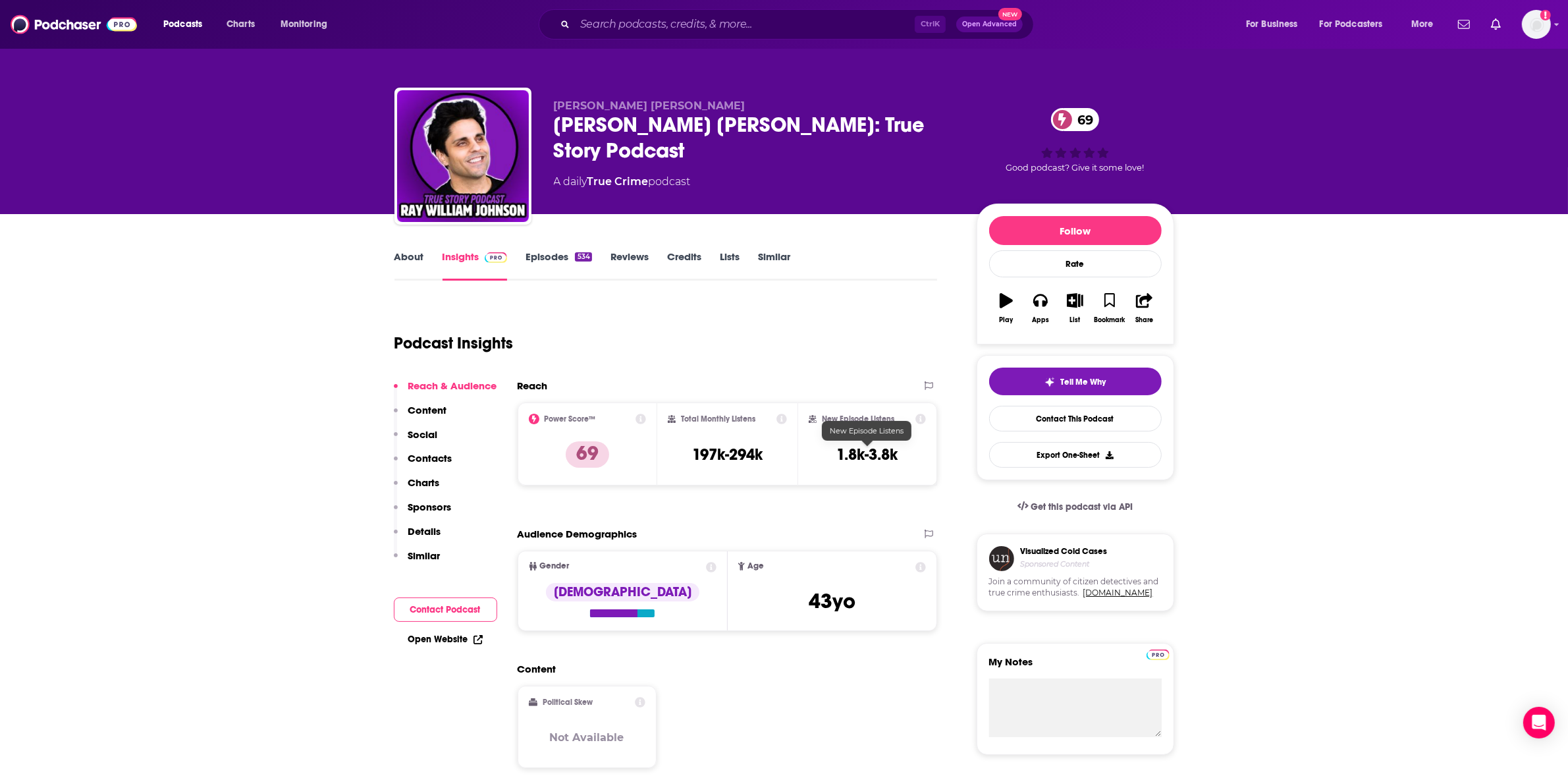
scroll to position [0, 0]
